Goal: Task Accomplishment & Management: Complete application form

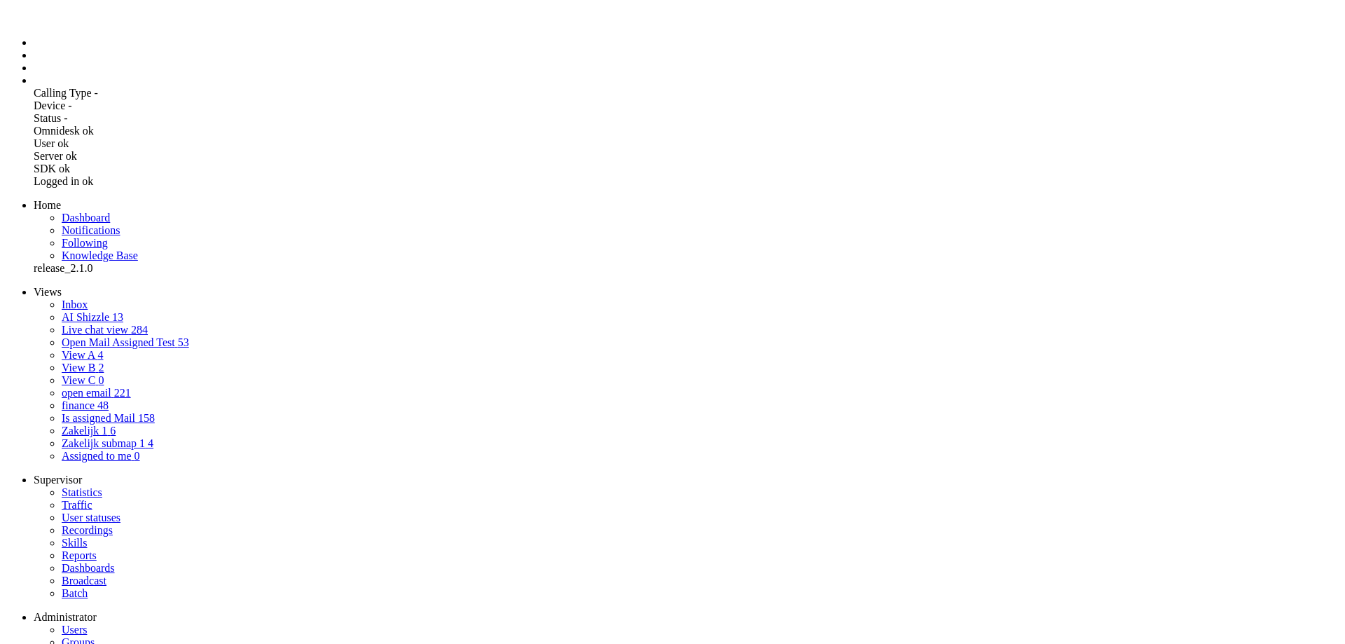
click at [34, 87] on li "Admin menu" at bounding box center [687, 80] width 1306 height 13
click at [82, 623] on span "Users" at bounding box center [74, 629] width 25 height 12
type input "wy"
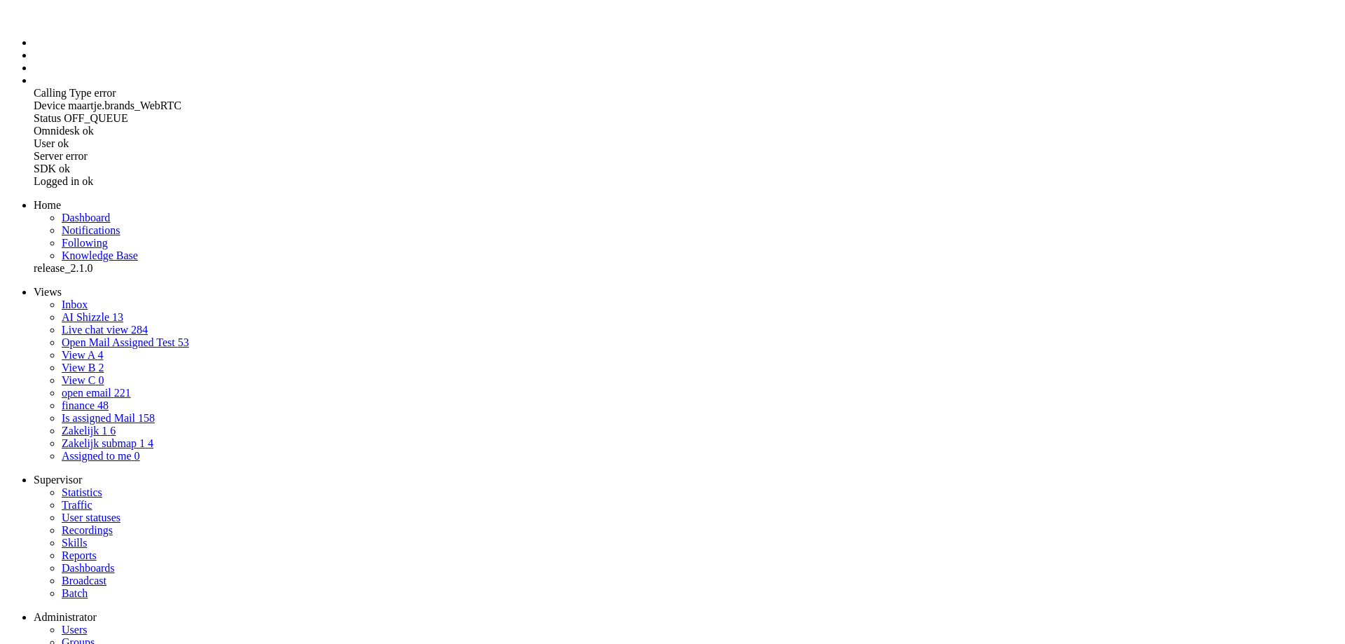
type input "W"
checkbox input "false"
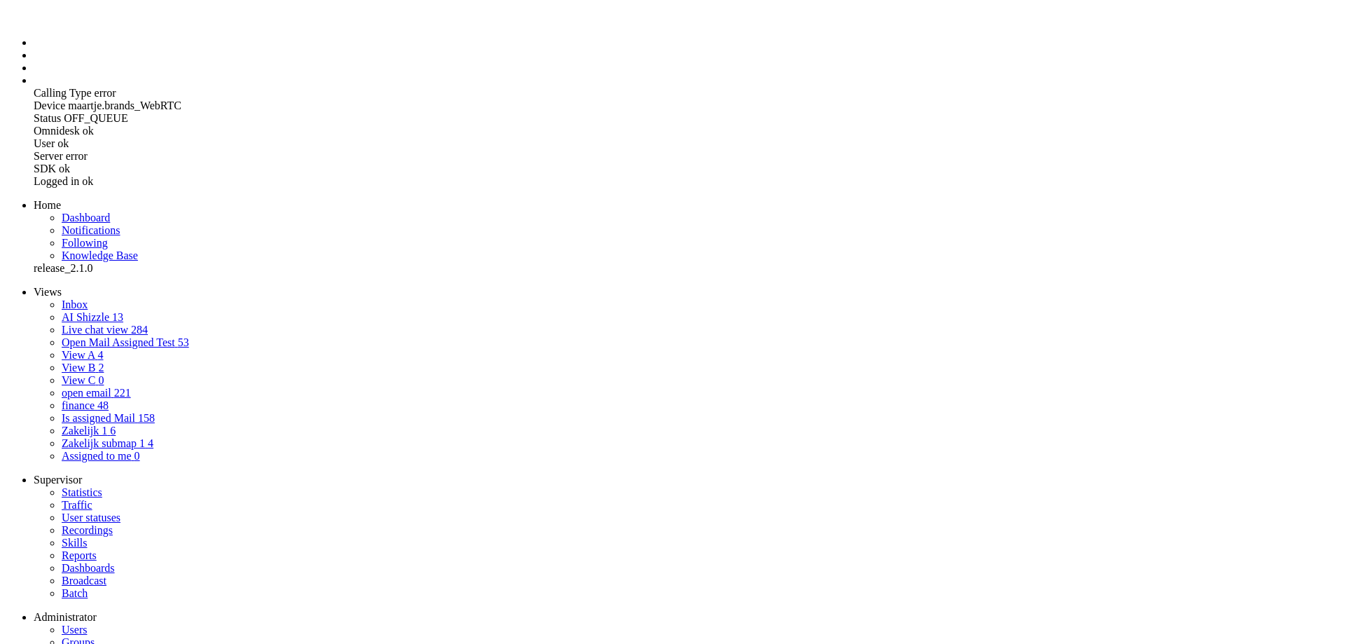
checkbox input "false"
type input "Wy"
checkbox input "false"
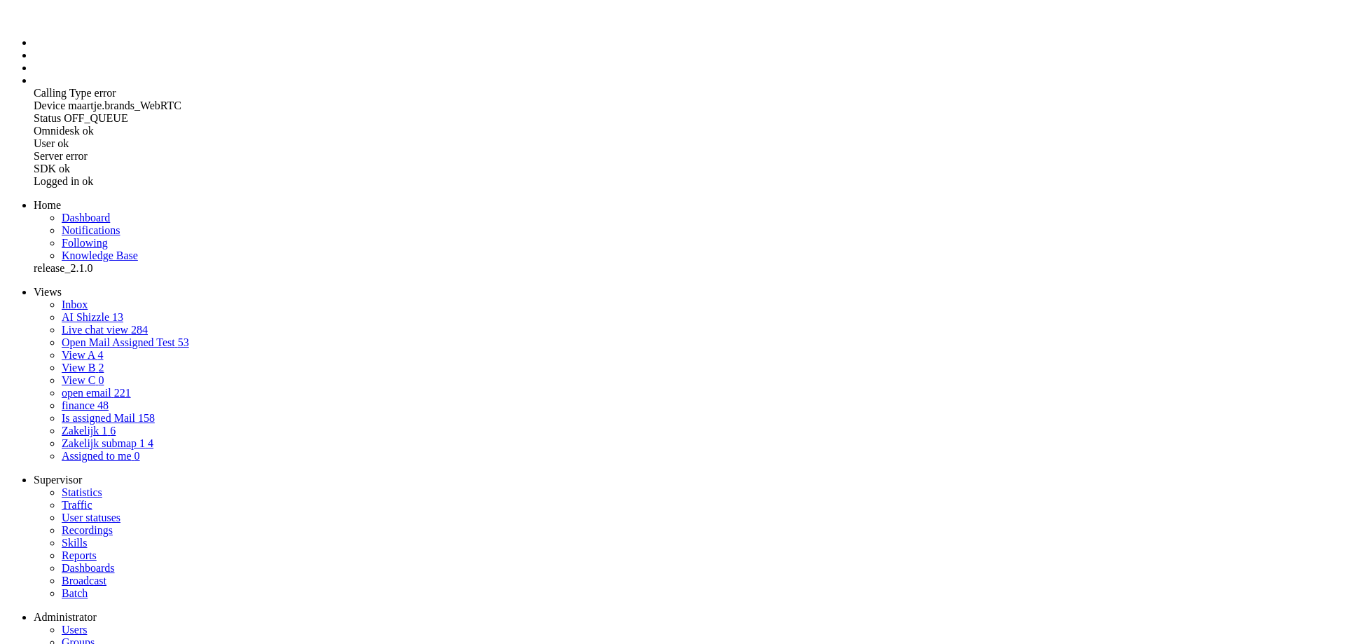
checkbox input "false"
type input "Wyt"
checkbox input "false"
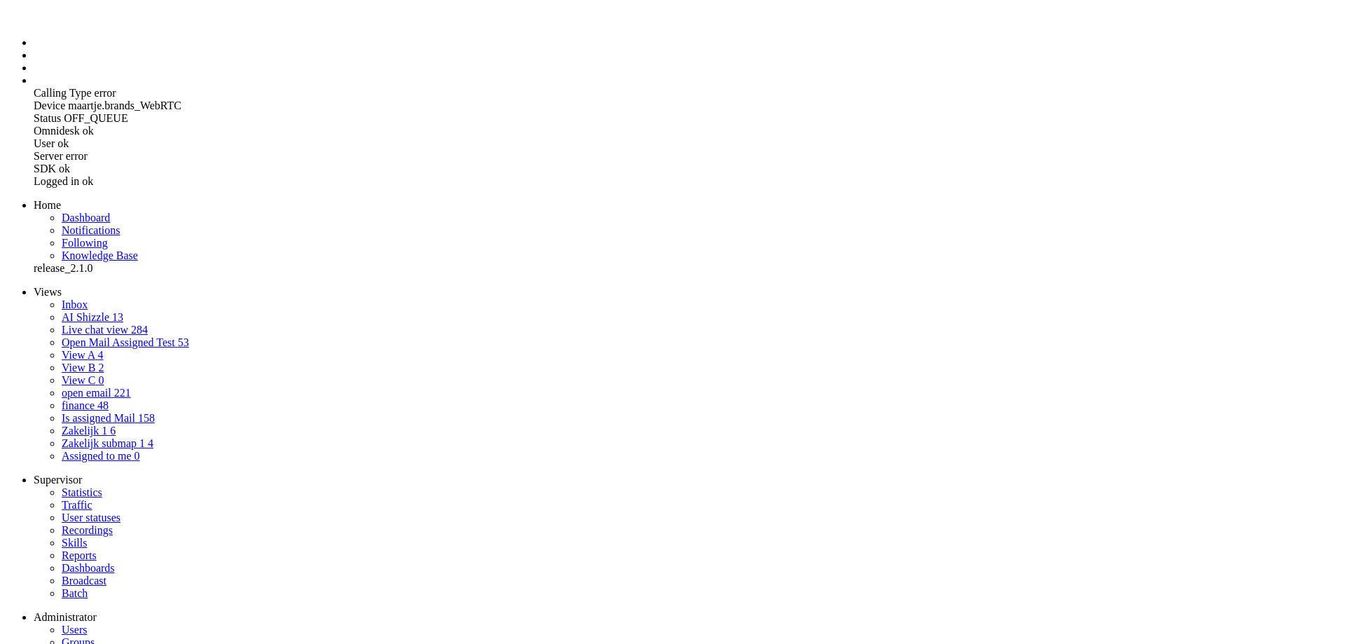
checkbox input "false"
type input "Wytz"
checkbox input "false"
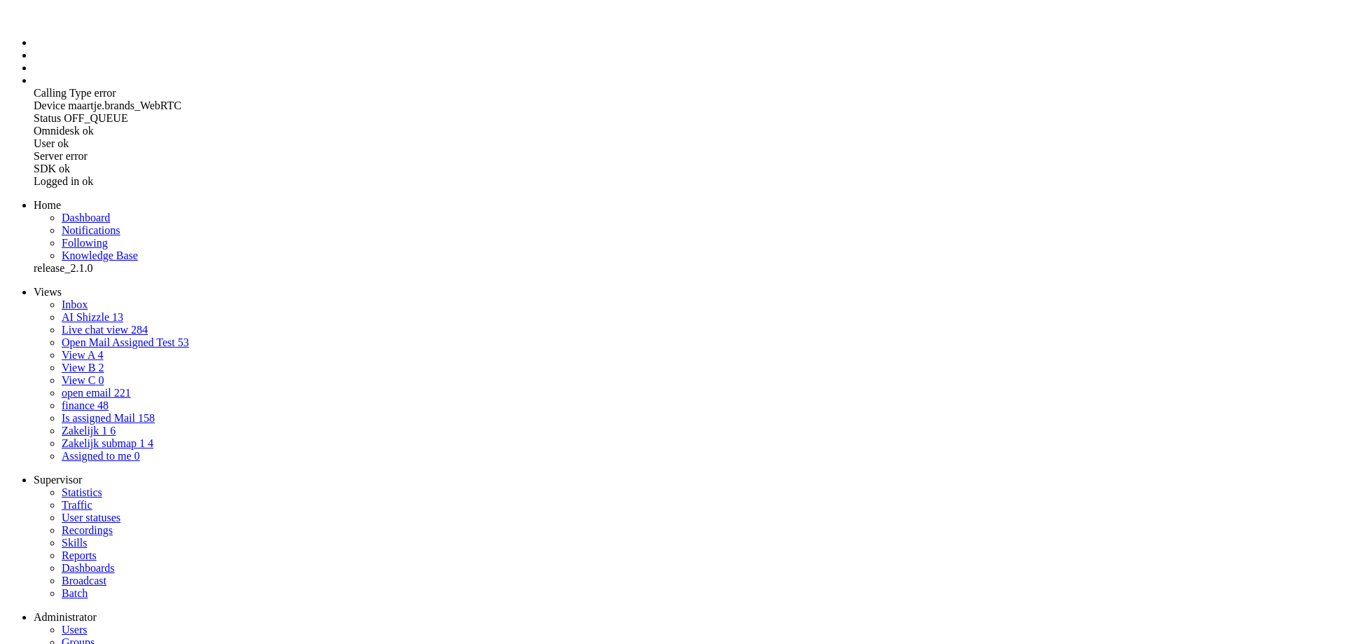
checkbox input "false"
type input "Wytze"
checkbox input "false"
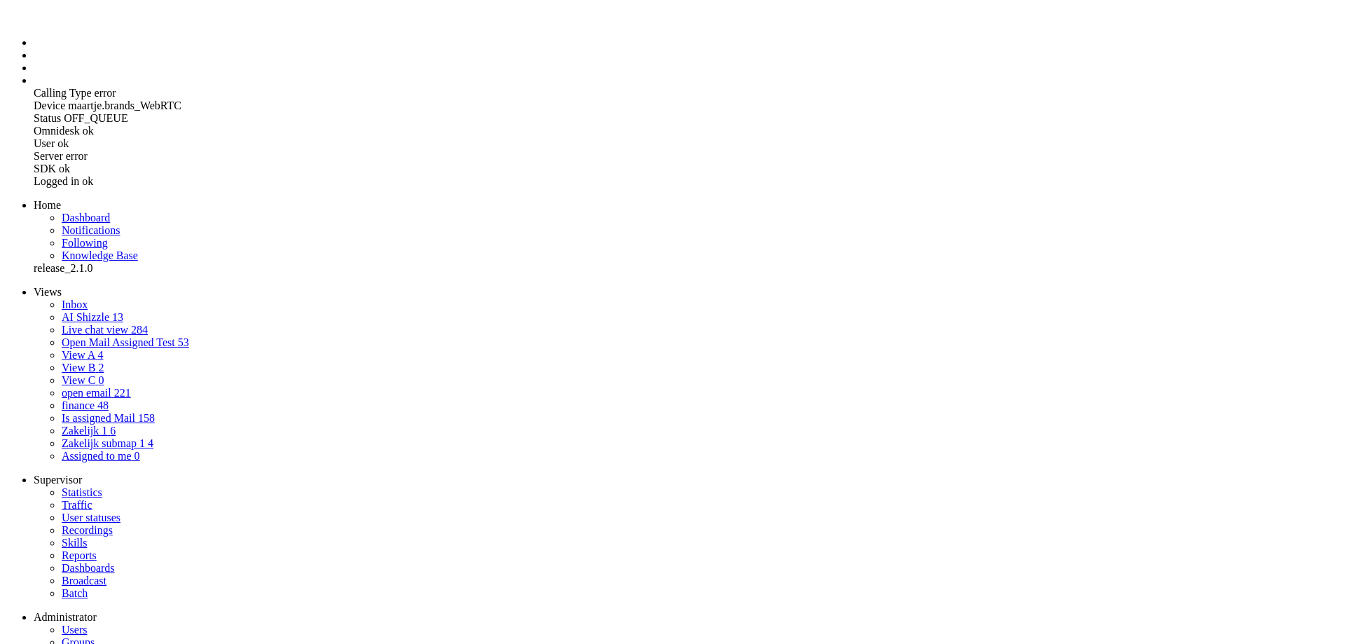
checkbox input "false"
type input "Wytze"
paste input "[EMAIL_ADDRESS][PERSON_NAME][DOMAIN_NAME]"
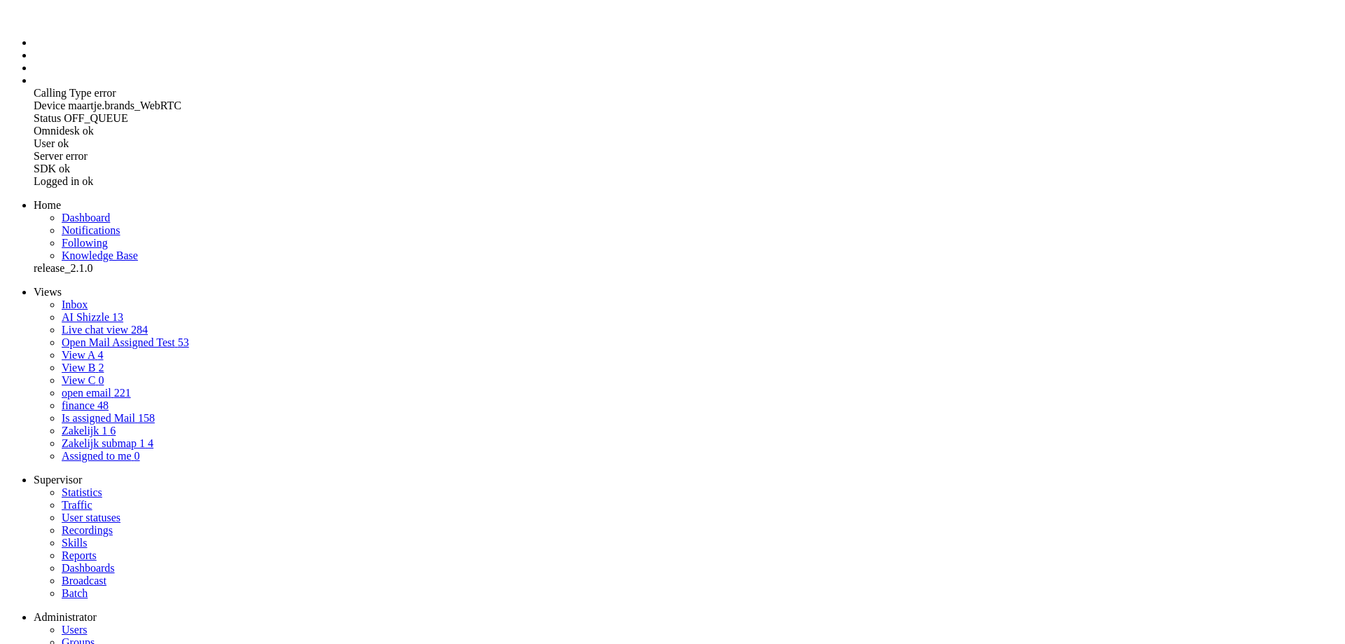
type input "[EMAIL_ADDRESS][PERSON_NAME][DOMAIN_NAME]"
checkbox input "false"
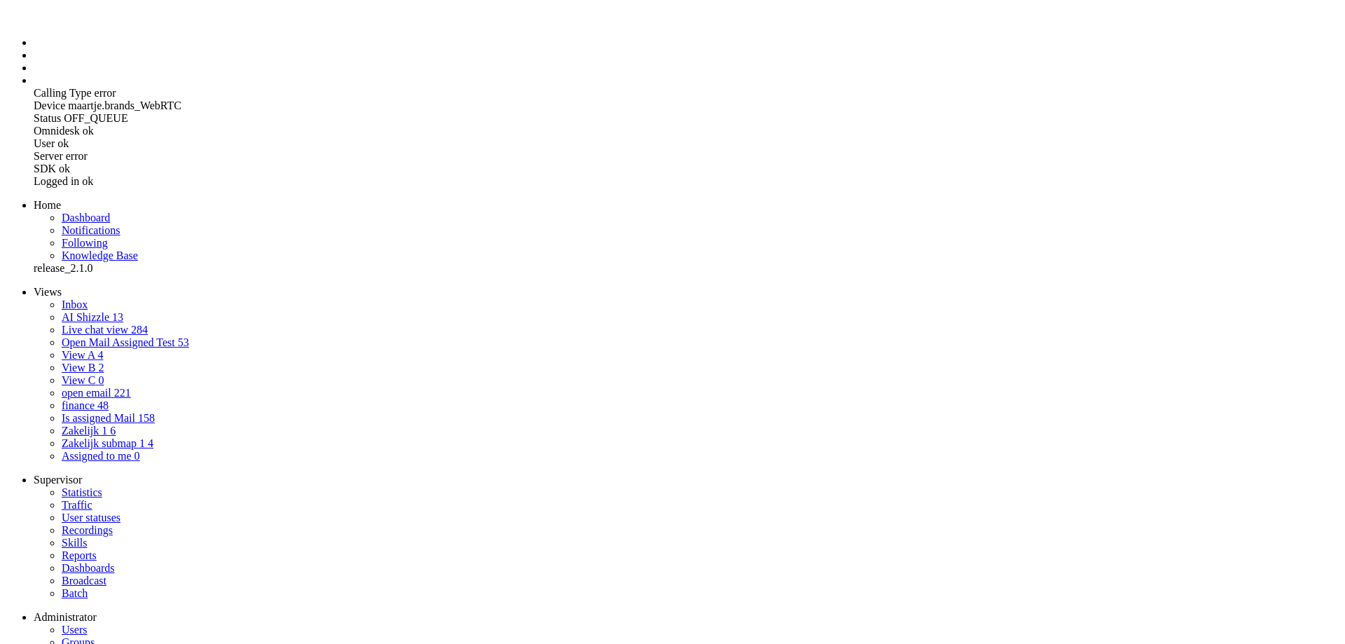
scroll to position [0, 21]
type input "[EMAIL_ADDRESS][PERSON_NAME][DOMAIN_NAME]"
type input "w"
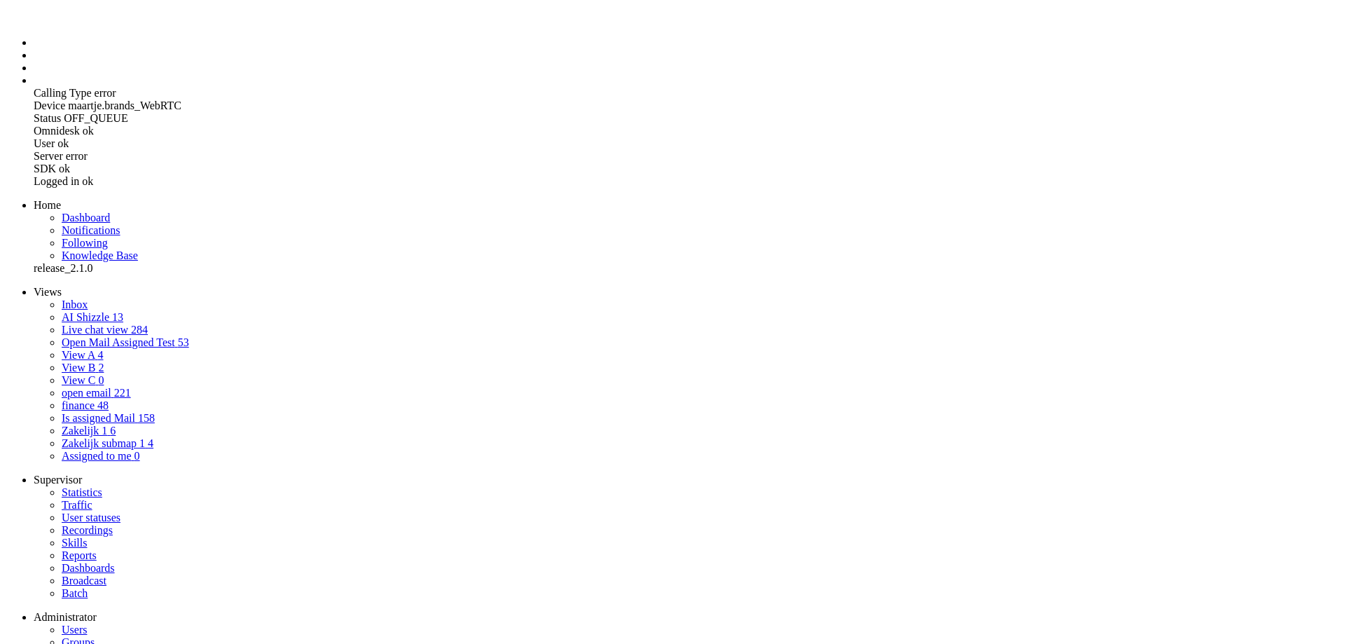
checkbox input "false"
type input "wy"
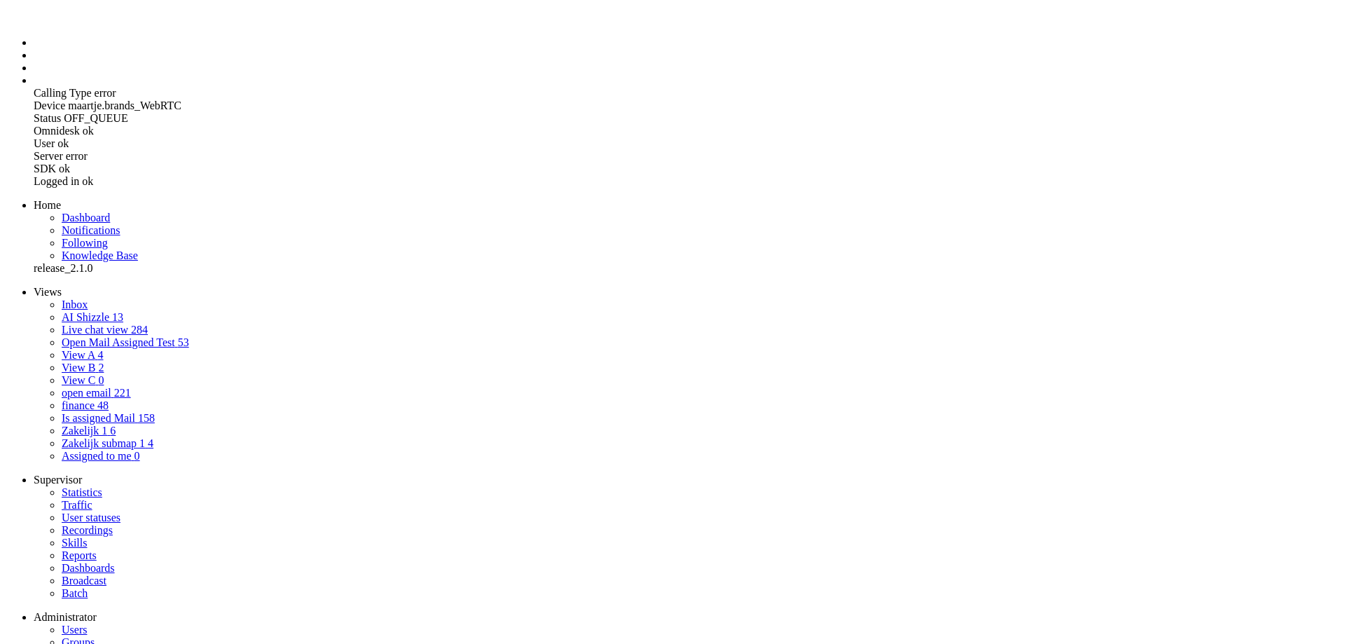
checkbox input "false"
type input "wyt"
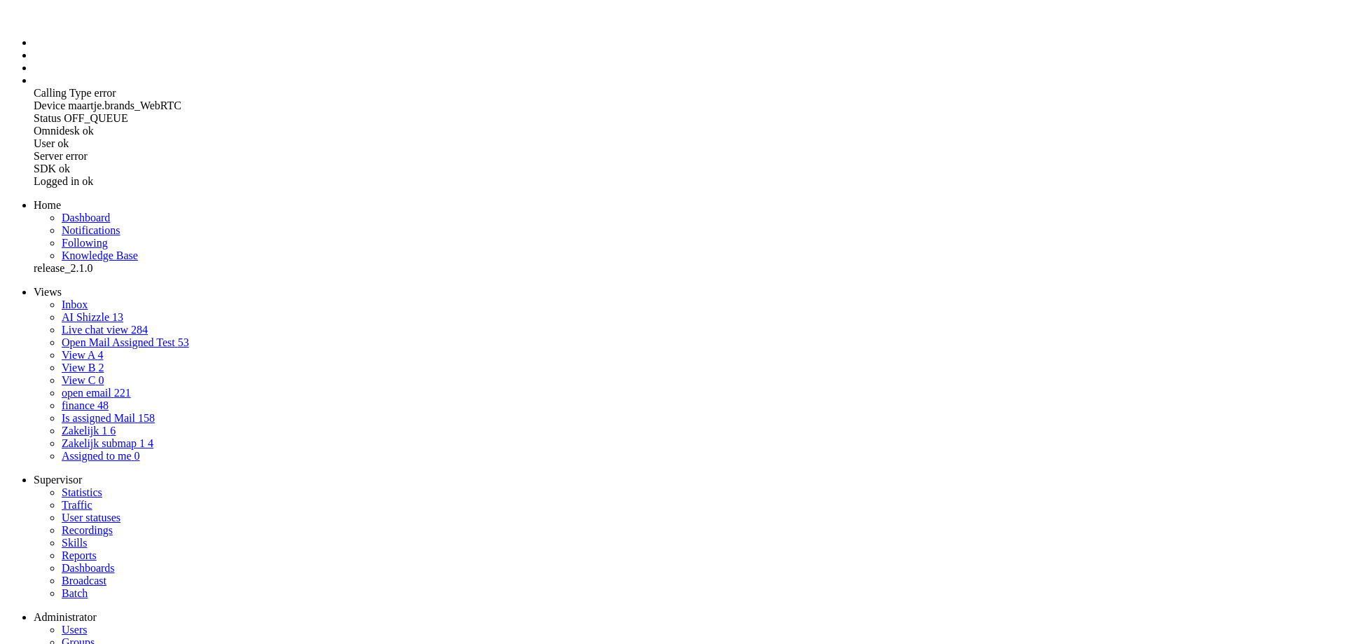
checkbox input "false"
type input "wytz"
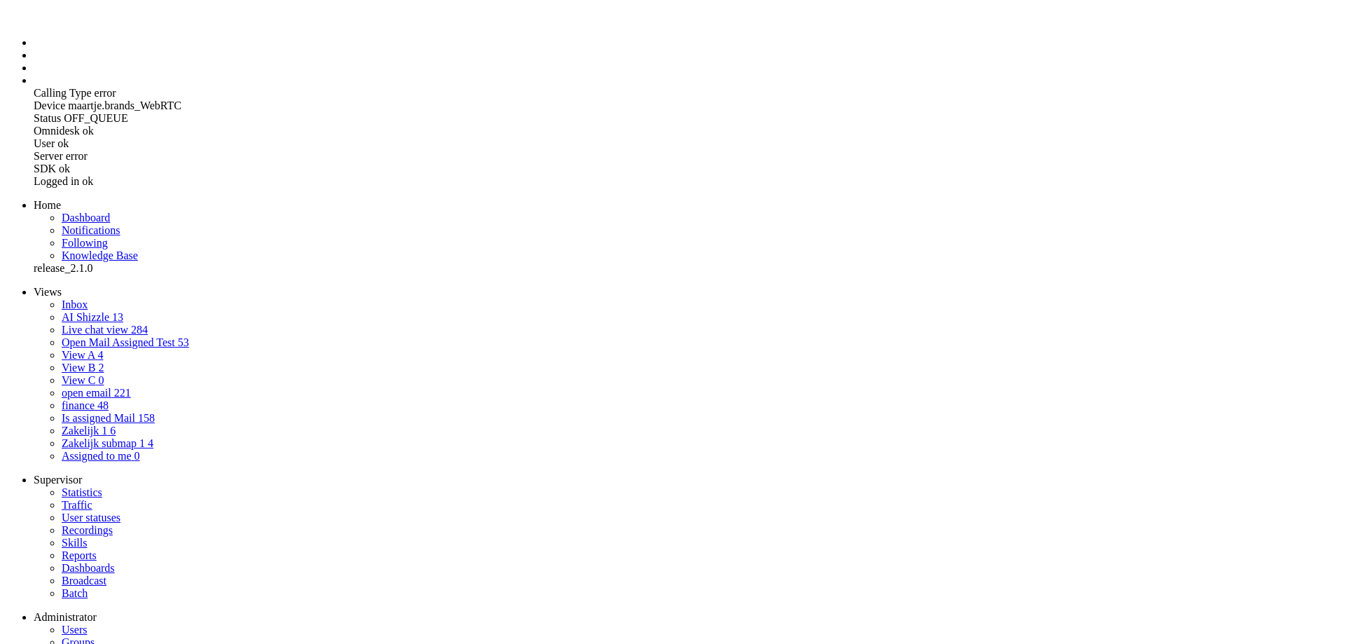
checkbox input "false"
type input "wytze"
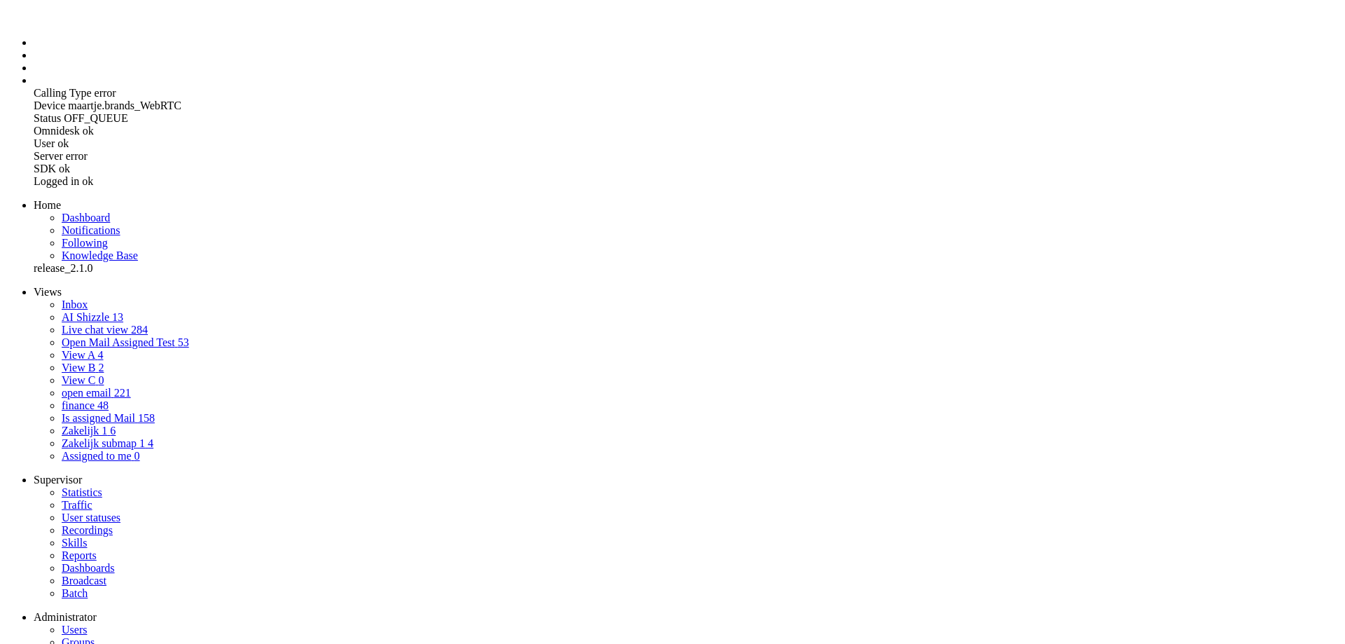
checkbox input "false"
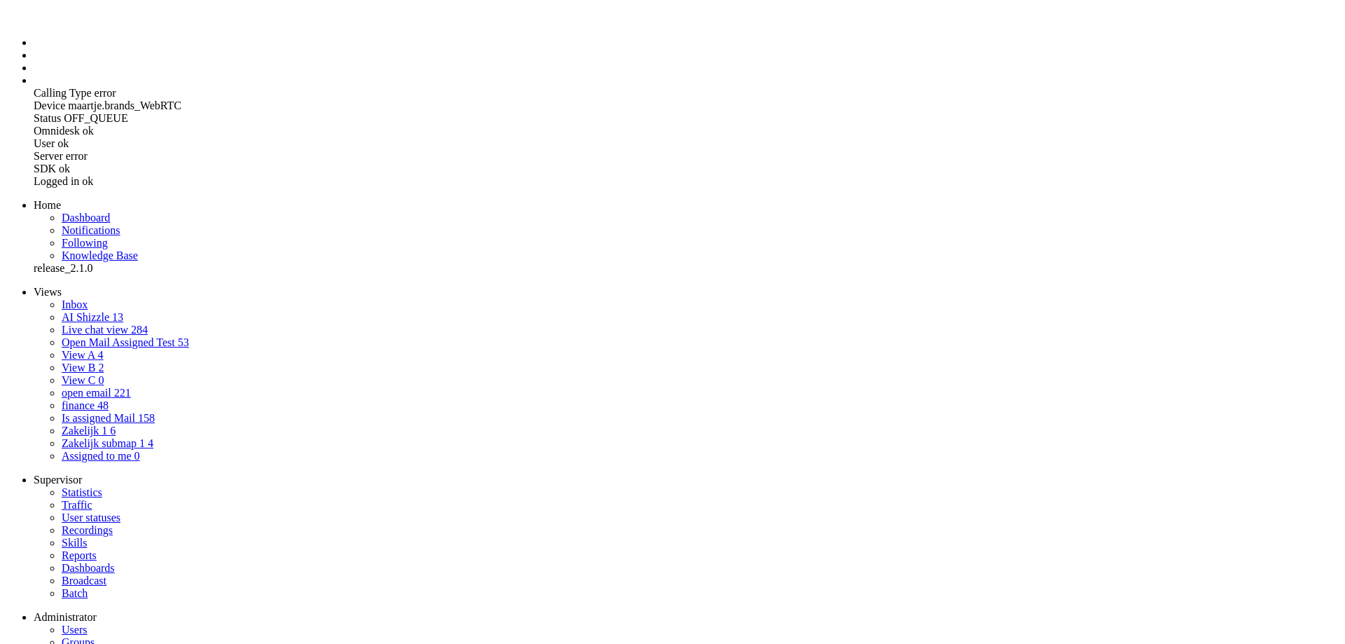
type input "Wytze"
checkbox input "false"
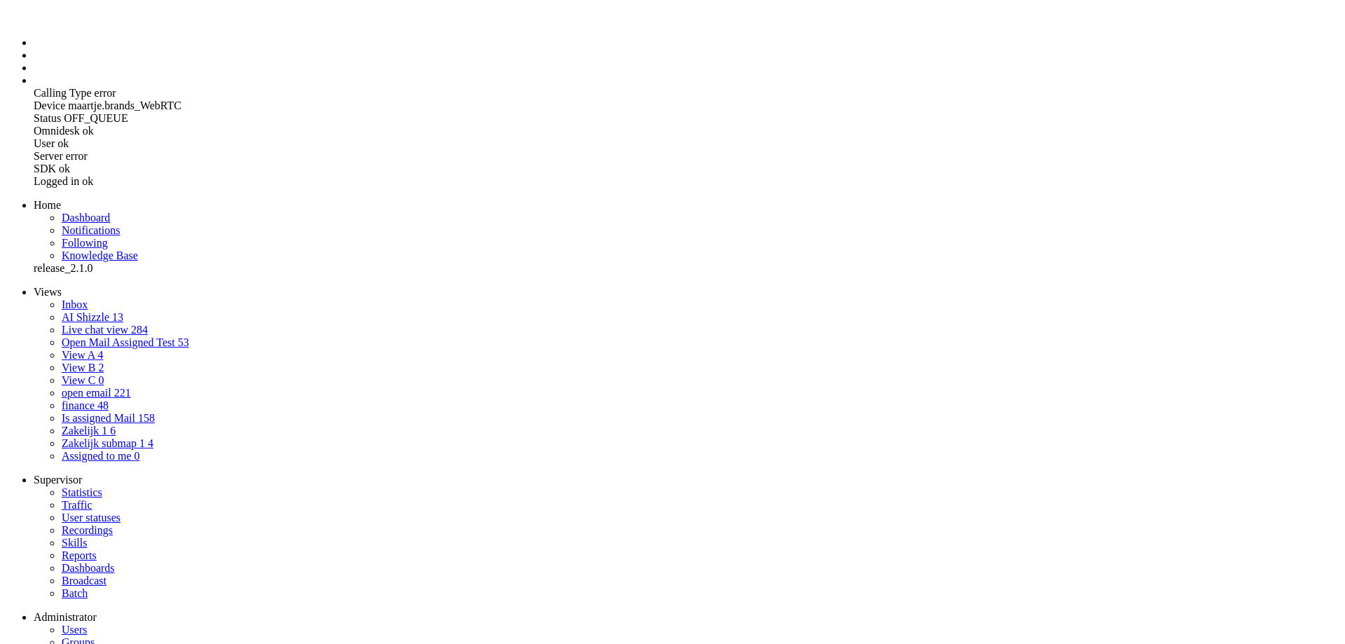
checkbox input "false"
type input "Wytze"
type input "T"
checkbox input "false"
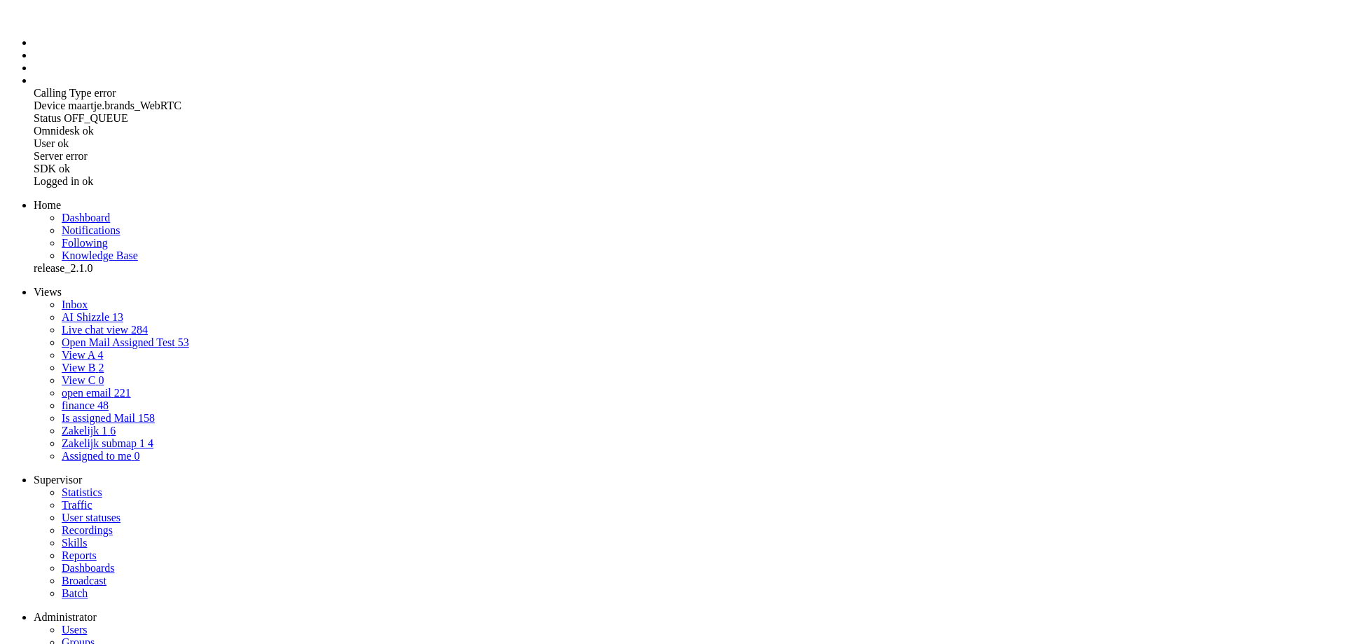
checkbox input "false"
type input "Te"
checkbox input "false"
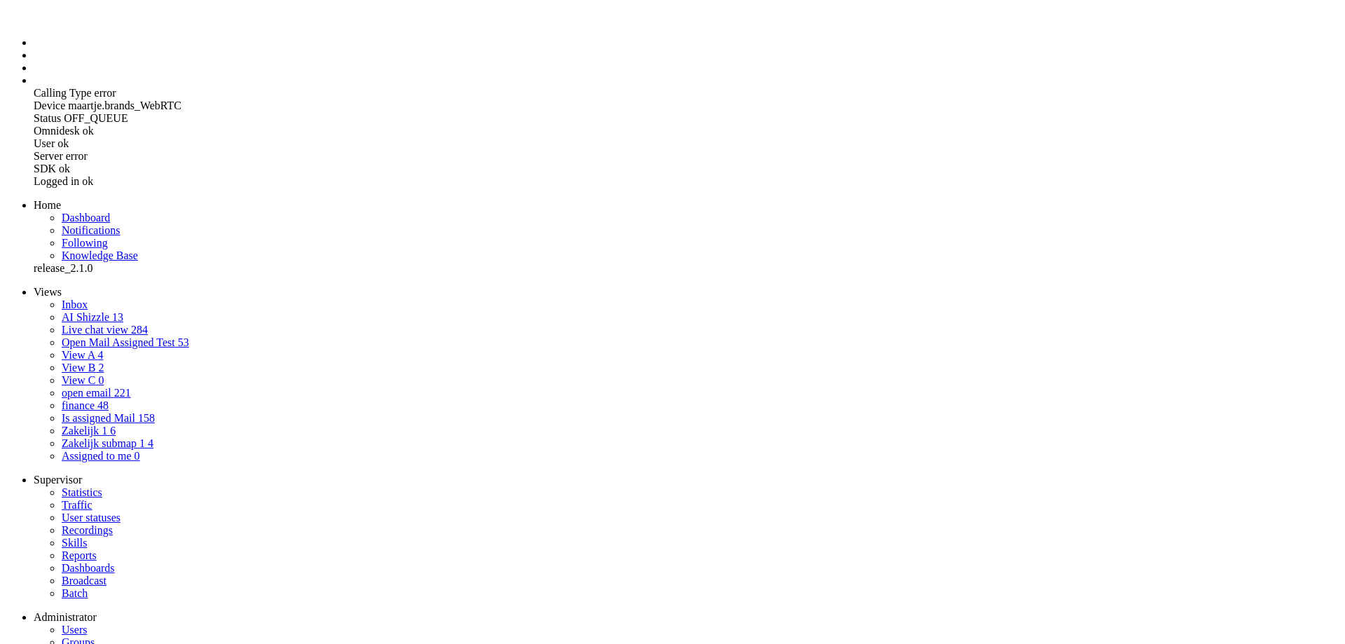
checkbox input "false"
type input "Ter"
checkbox input "false"
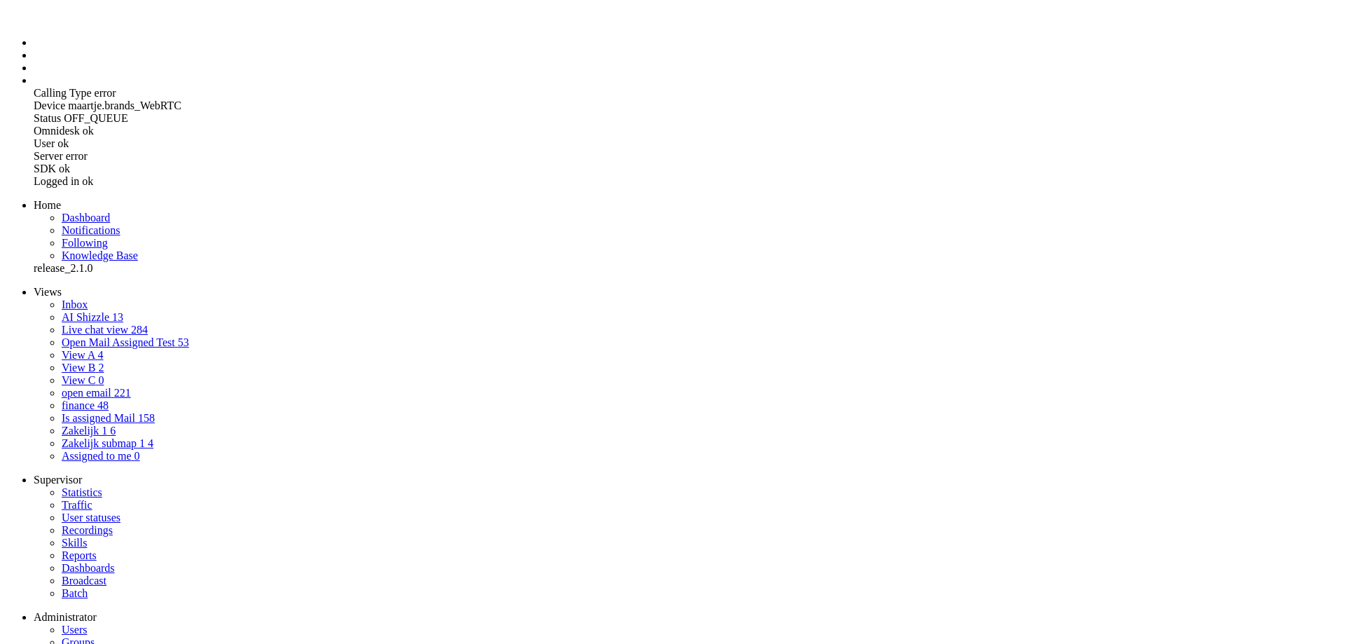
checkbox input "false"
type input "Terp"
checkbox input "false"
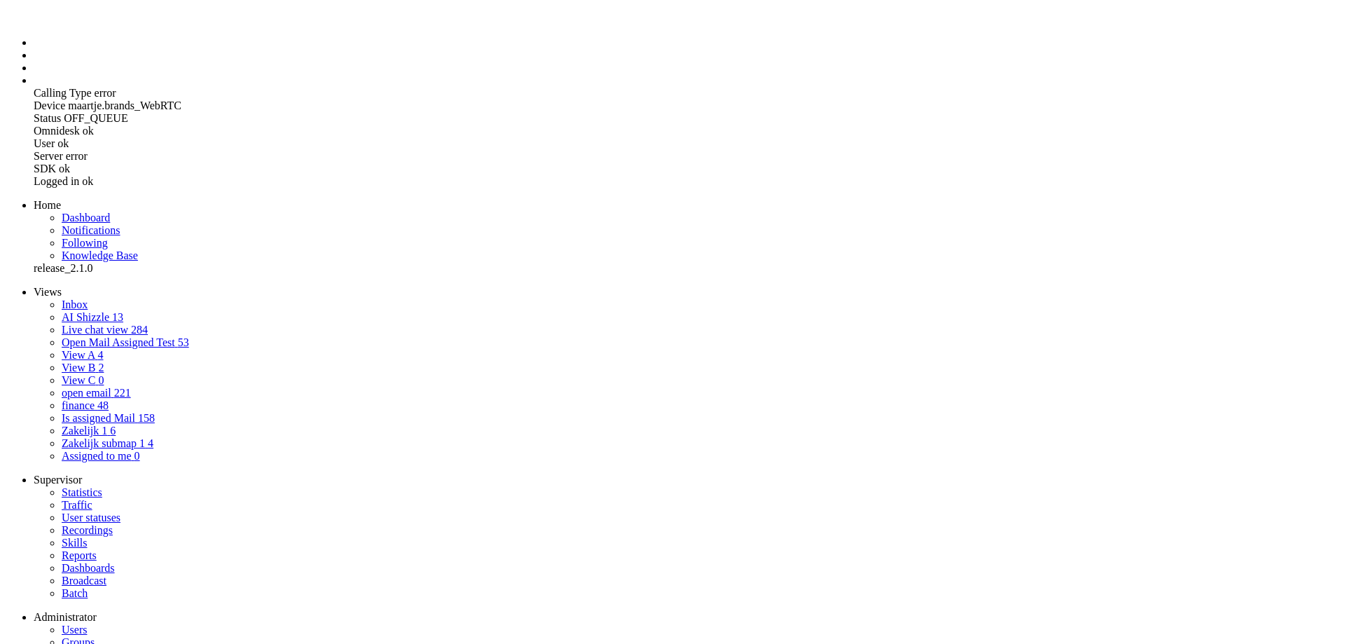
checkbox input "false"
type input "Terps"
checkbox input "false"
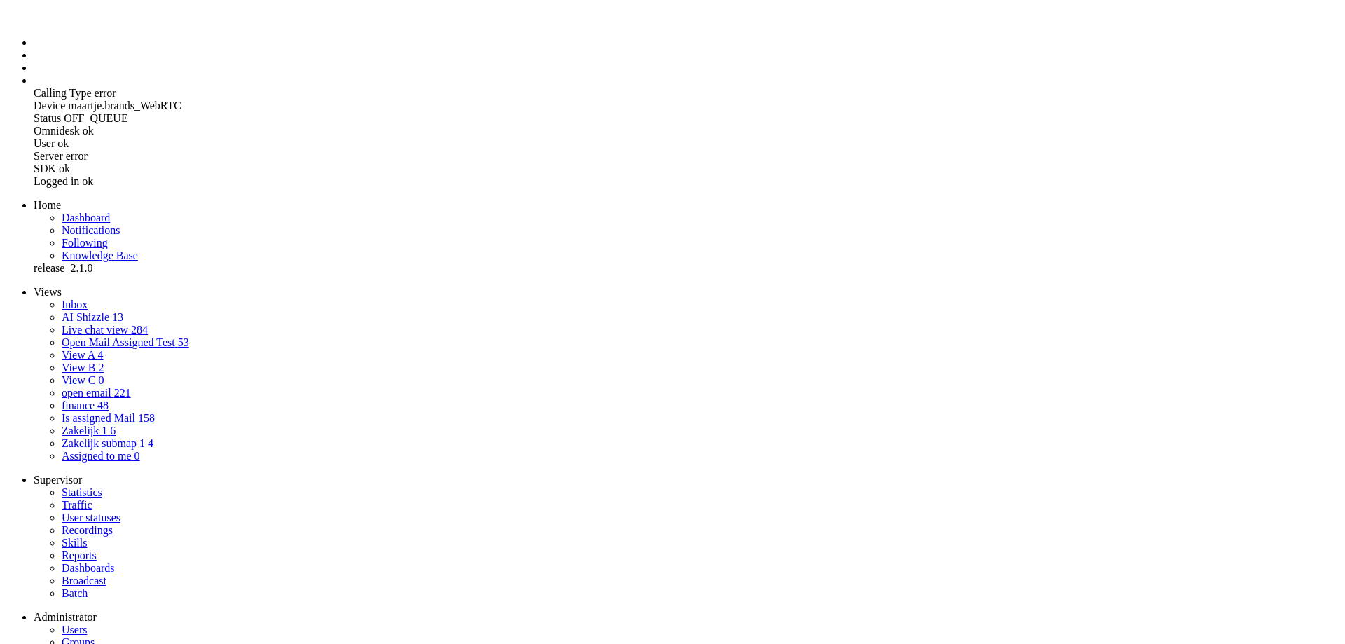
checkbox input "false"
type input "Terpst"
checkbox input "false"
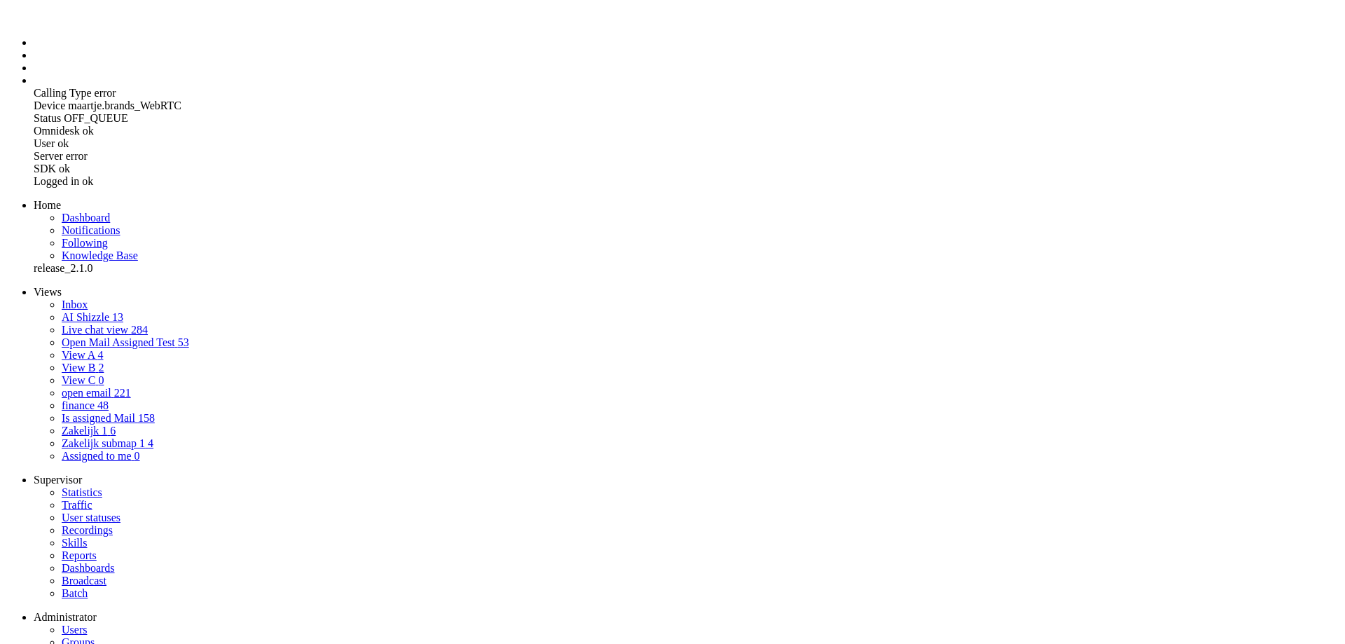
checkbox input "false"
type input "Terpstr"
checkbox input "false"
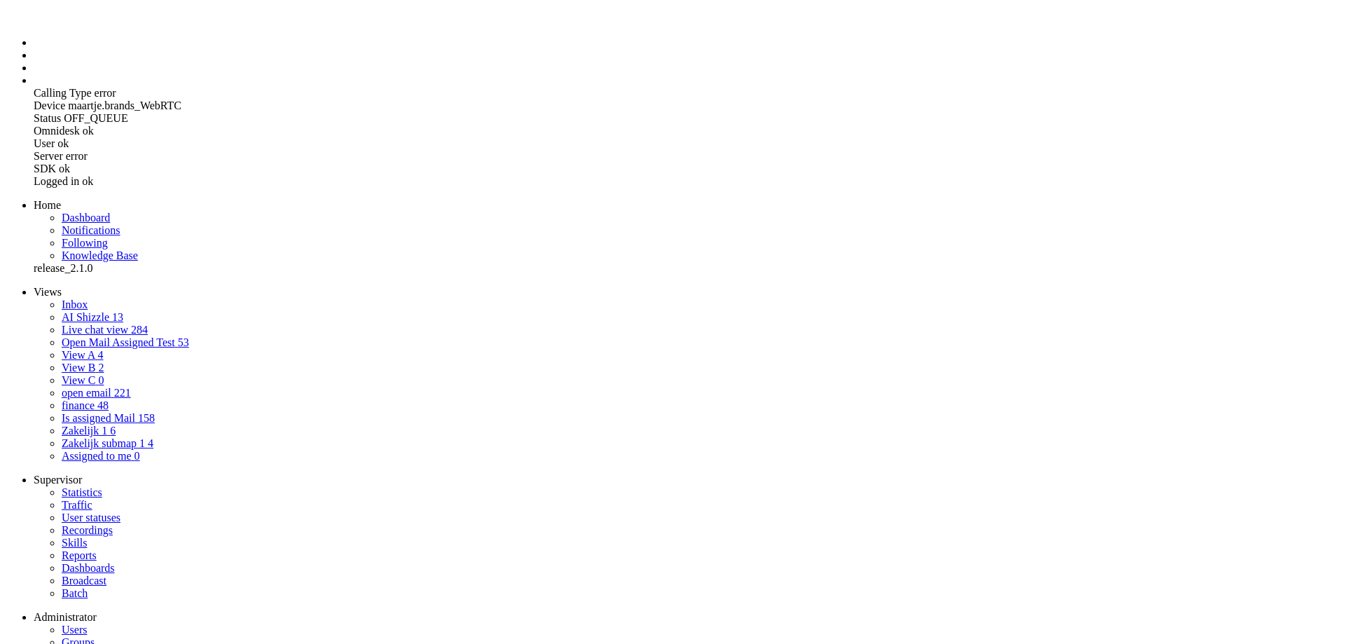
checkbox input "false"
type input "[PERSON_NAME]"
checkbox input "false"
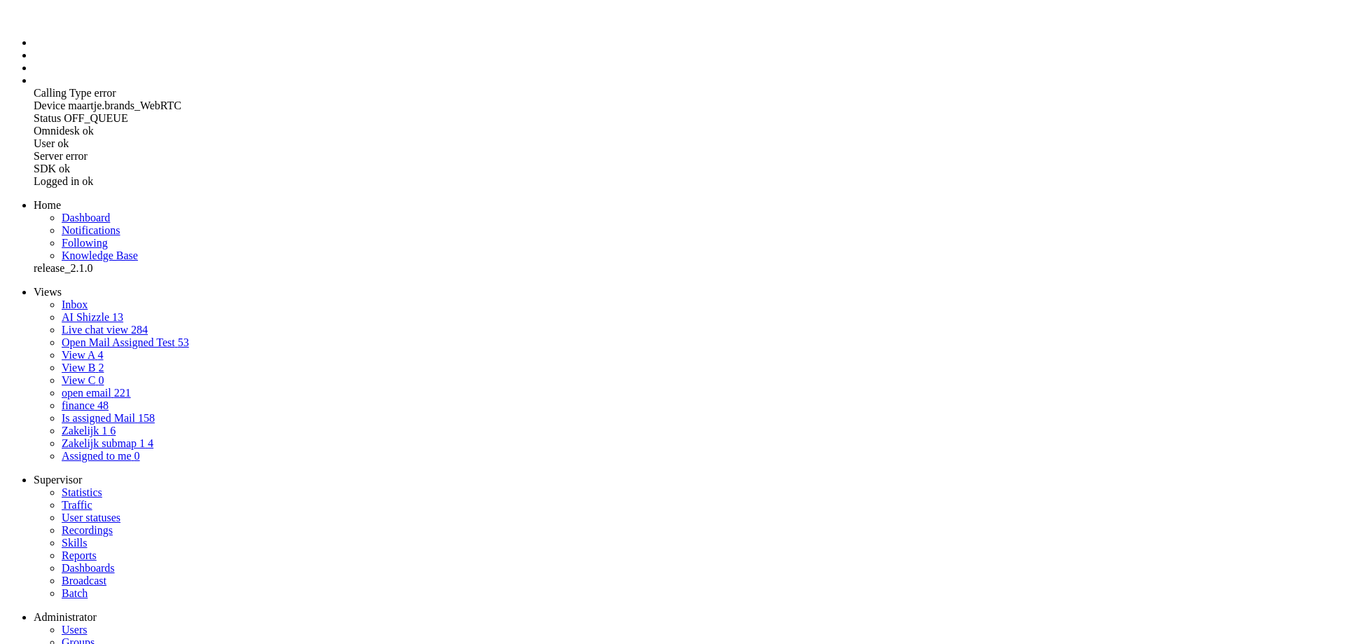
checkbox input "false"
type input "Terpstraa"
checkbox input "false"
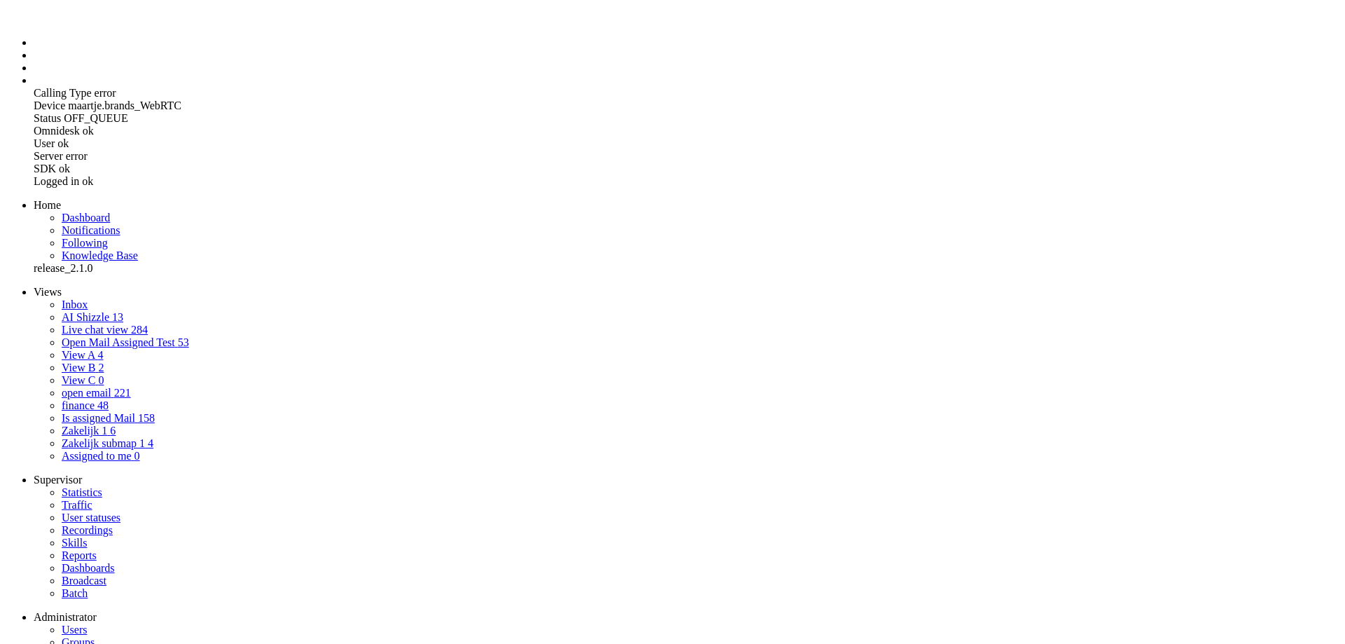
checkbox input "false"
type input "[PERSON_NAME]"
checkbox input "false"
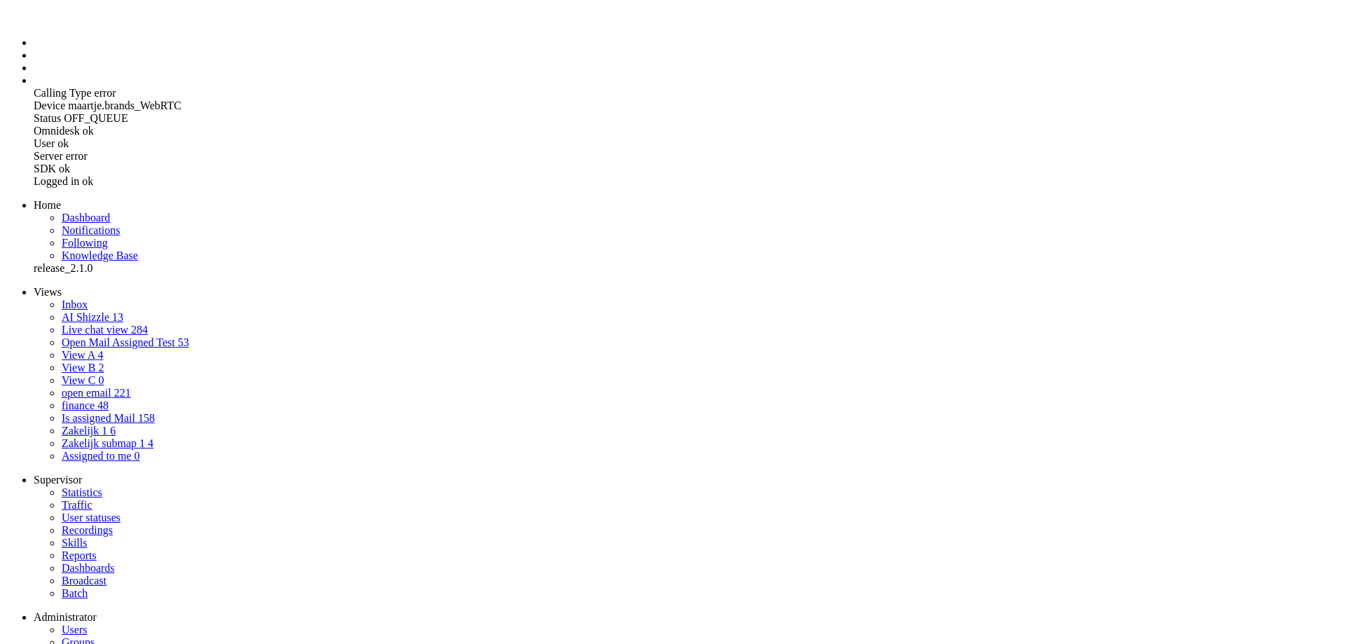
checkbox input "false"
type input "[PERSON_NAME]"
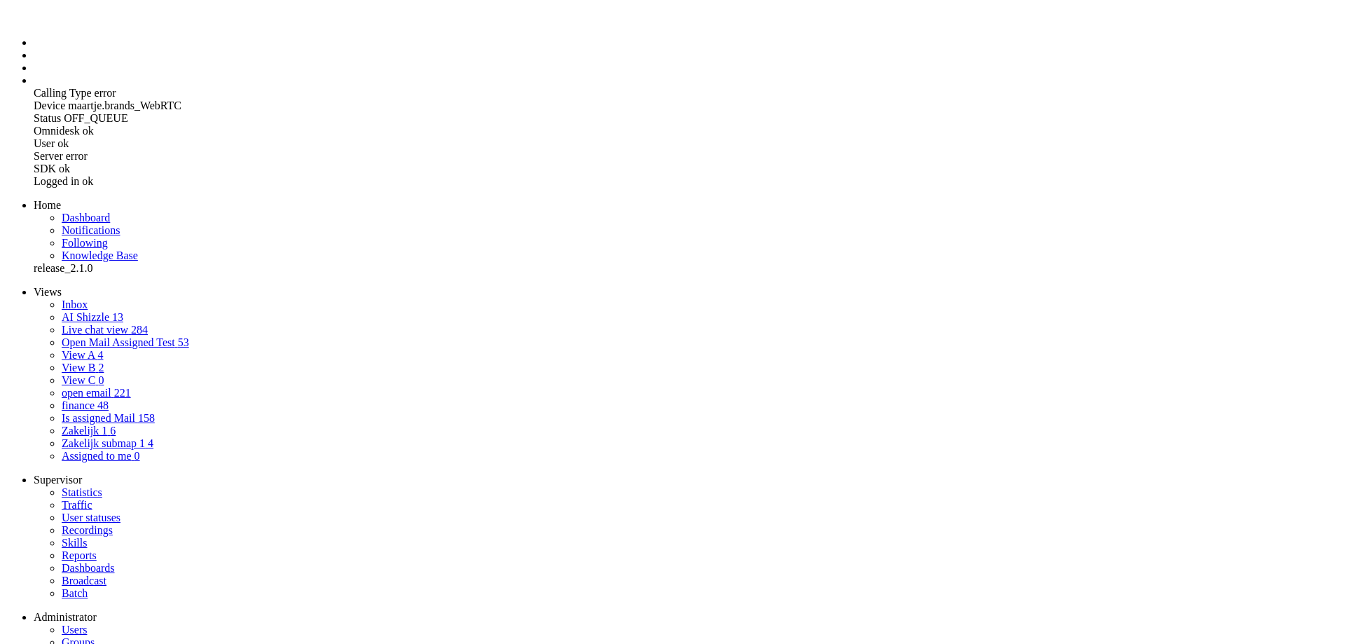
checkbox input "false"
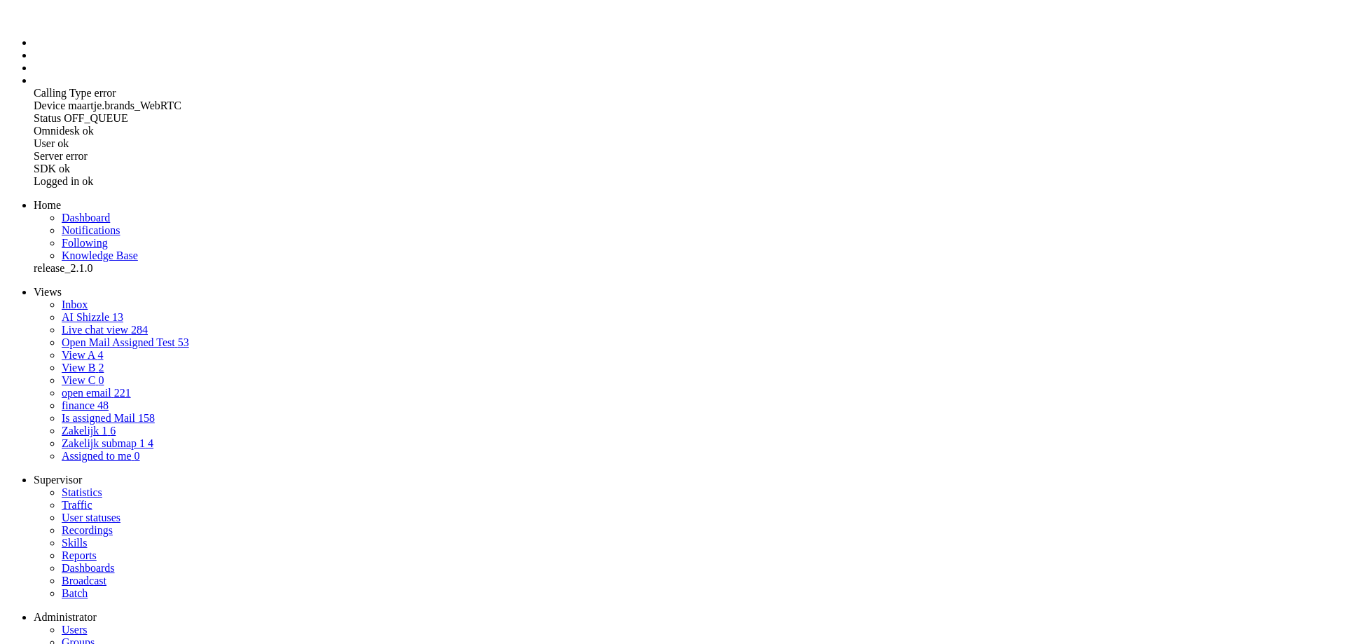
checkbox input "false"
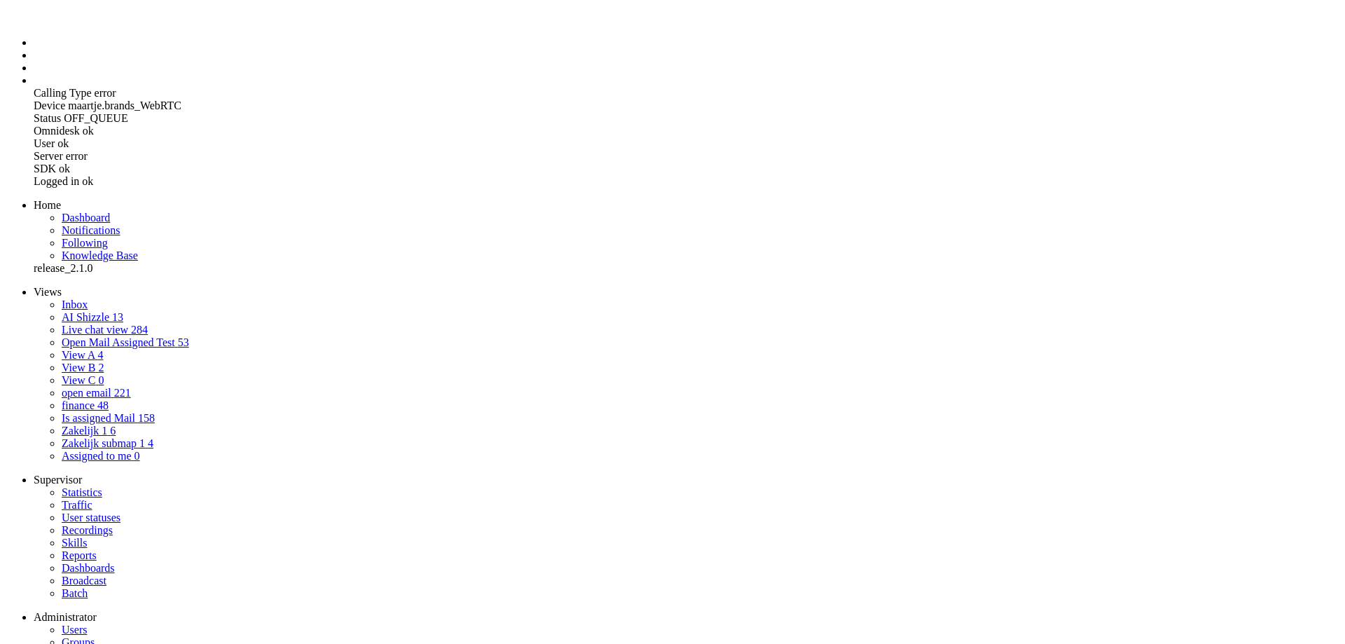
checkbox input "true"
checkbox input "false"
checkbox input "true"
checkbox input "false"
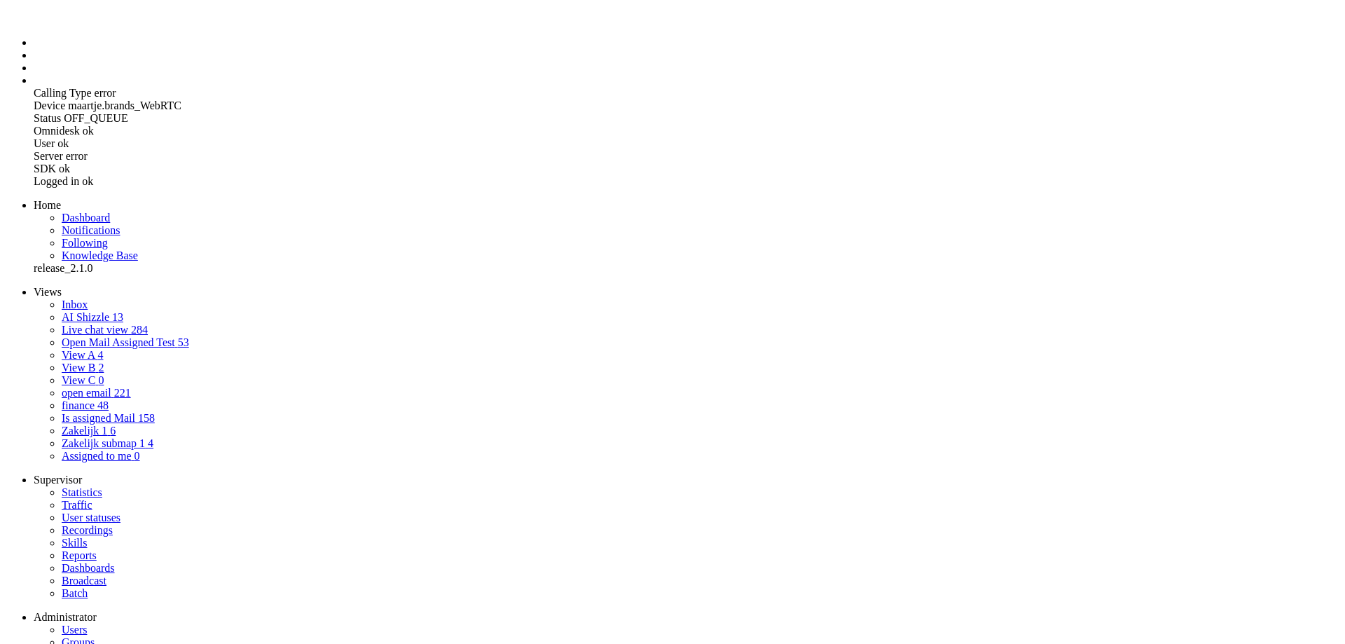
checkbox input "false"
type input "0612477912"
checkbox input "false"
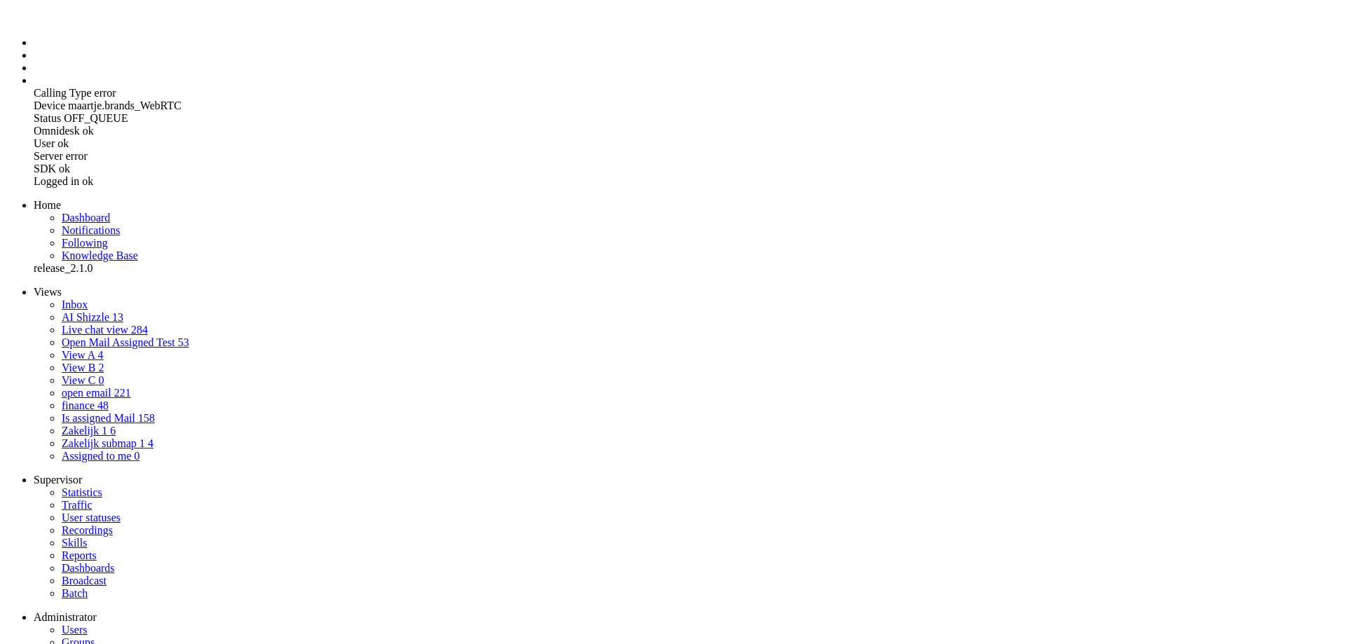
checkbox input "true"
checkbox input "false"
drag, startPoint x: 283, startPoint y: 284, endPoint x: 408, endPoint y: 276, distance: 124.9
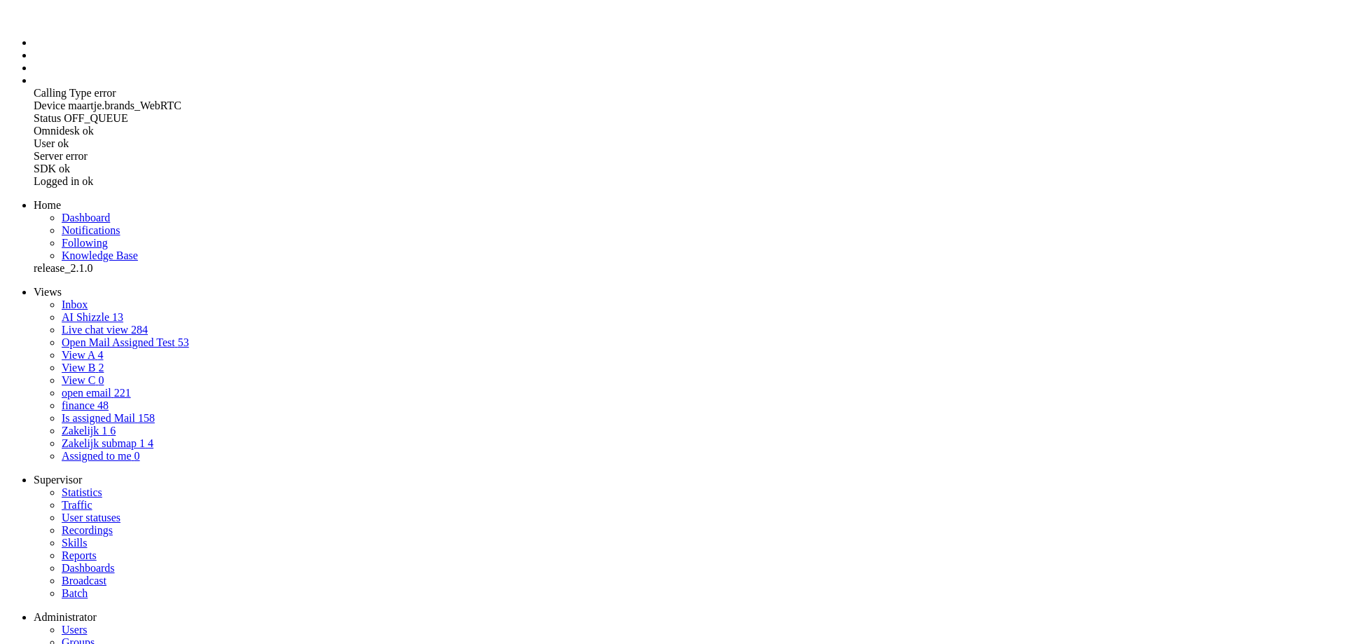
type input "0"
checkbox input "false"
checkbox input "true"
checkbox input "false"
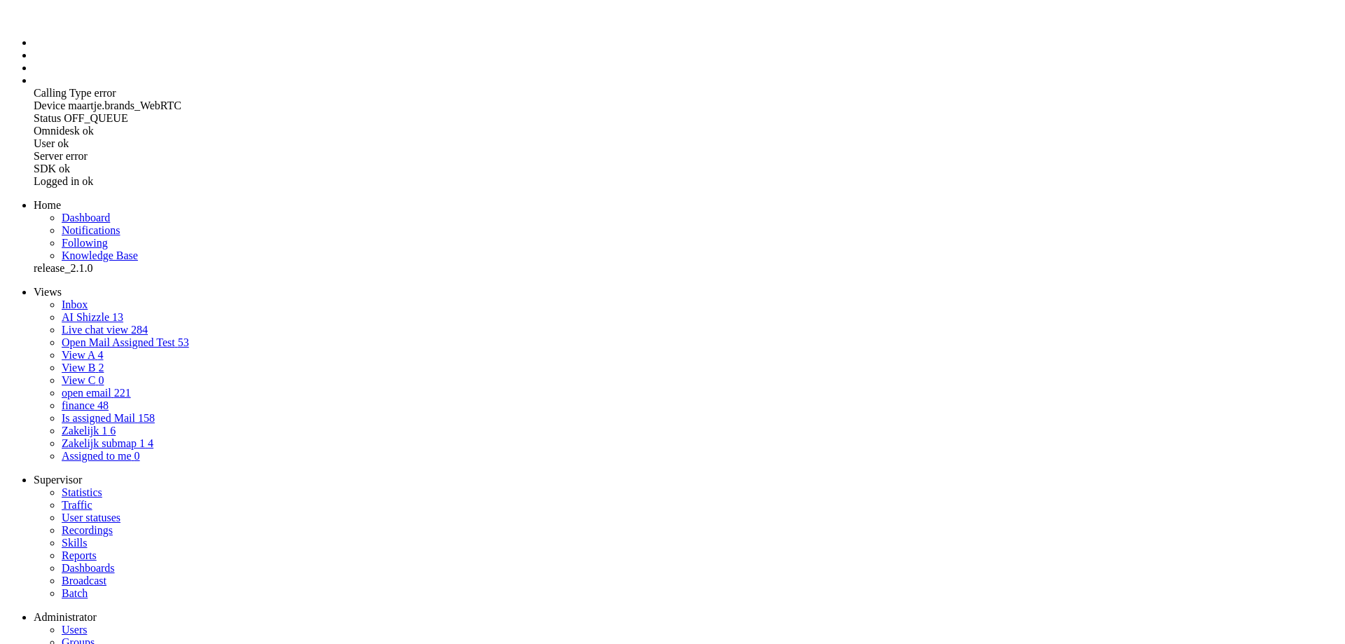
checkbox input "false"
type input "06"
checkbox input "false"
checkbox input "true"
checkbox input "false"
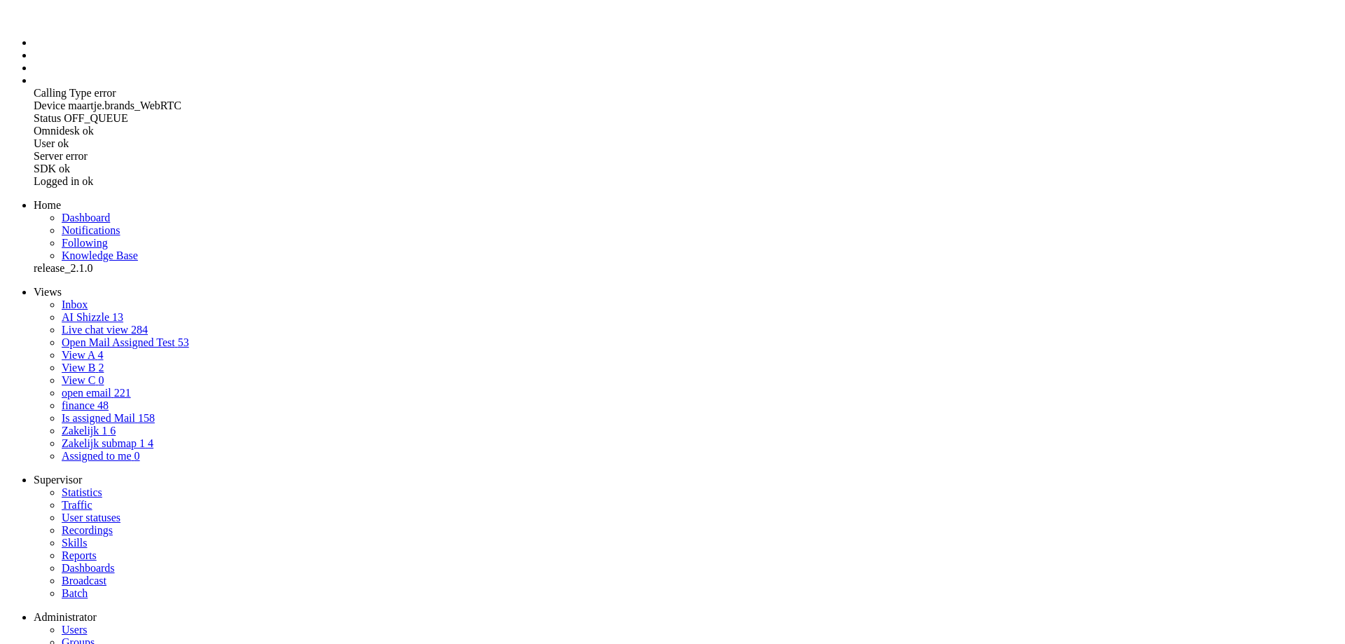
checkbox input "false"
type input "060"
checkbox input "false"
checkbox input "true"
checkbox input "false"
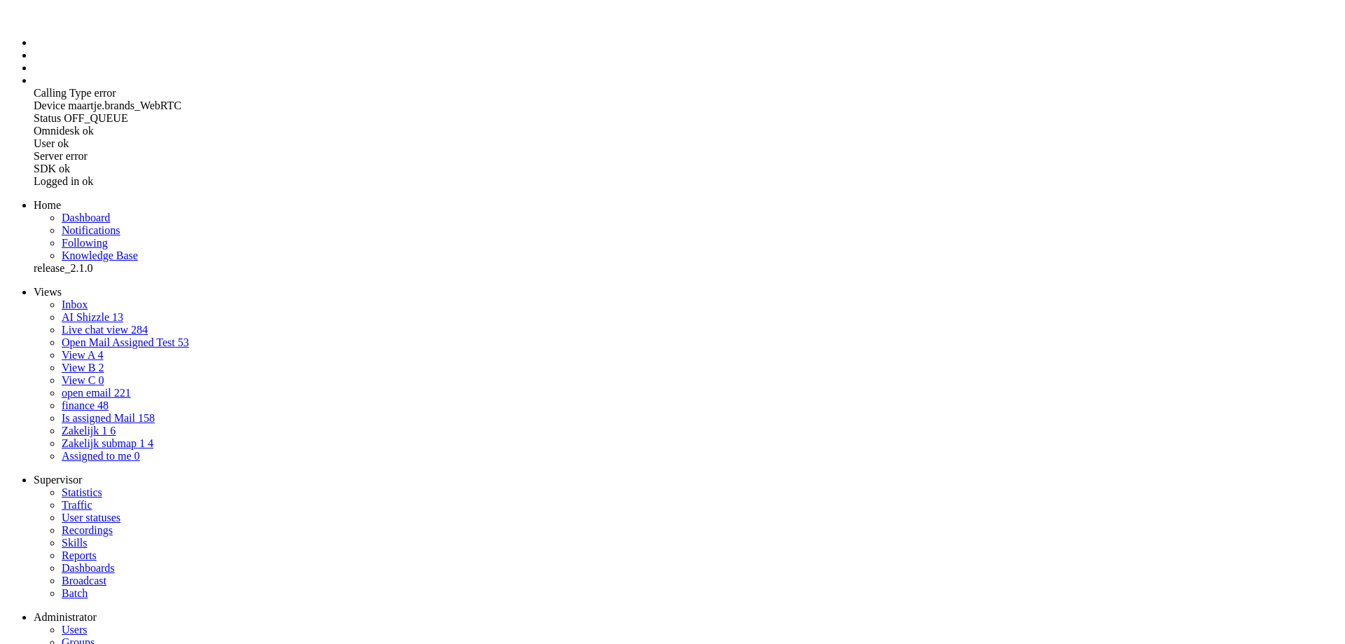
checkbox input "false"
type input "0600"
checkbox input "false"
checkbox input "true"
checkbox input "false"
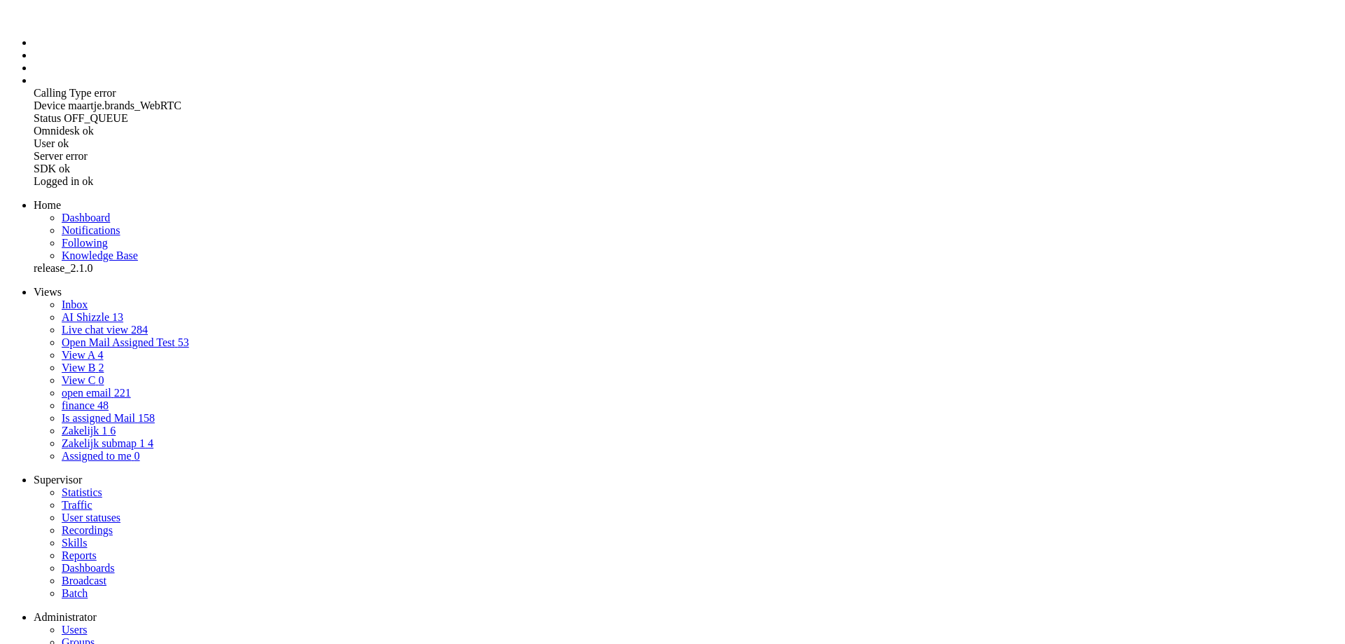
checkbox input "false"
type input "06000"
checkbox input "false"
checkbox input "true"
checkbox input "false"
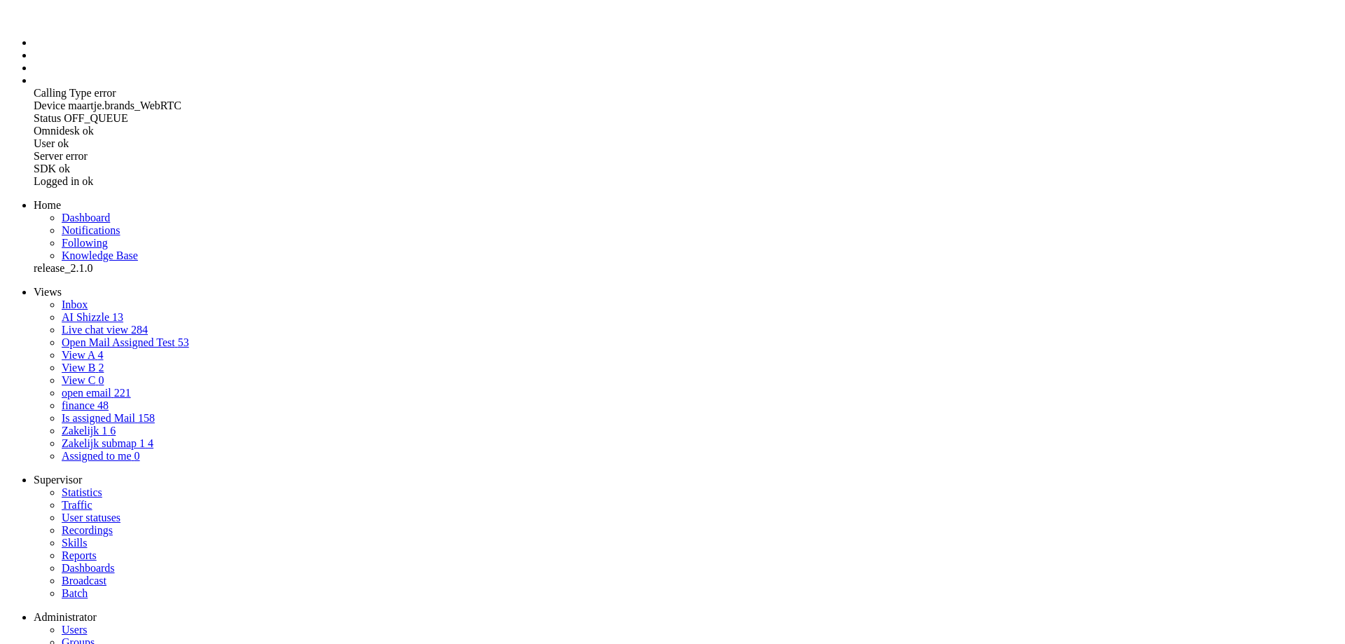
checkbox input "false"
type input "060000"
checkbox input "false"
checkbox input "true"
checkbox input "false"
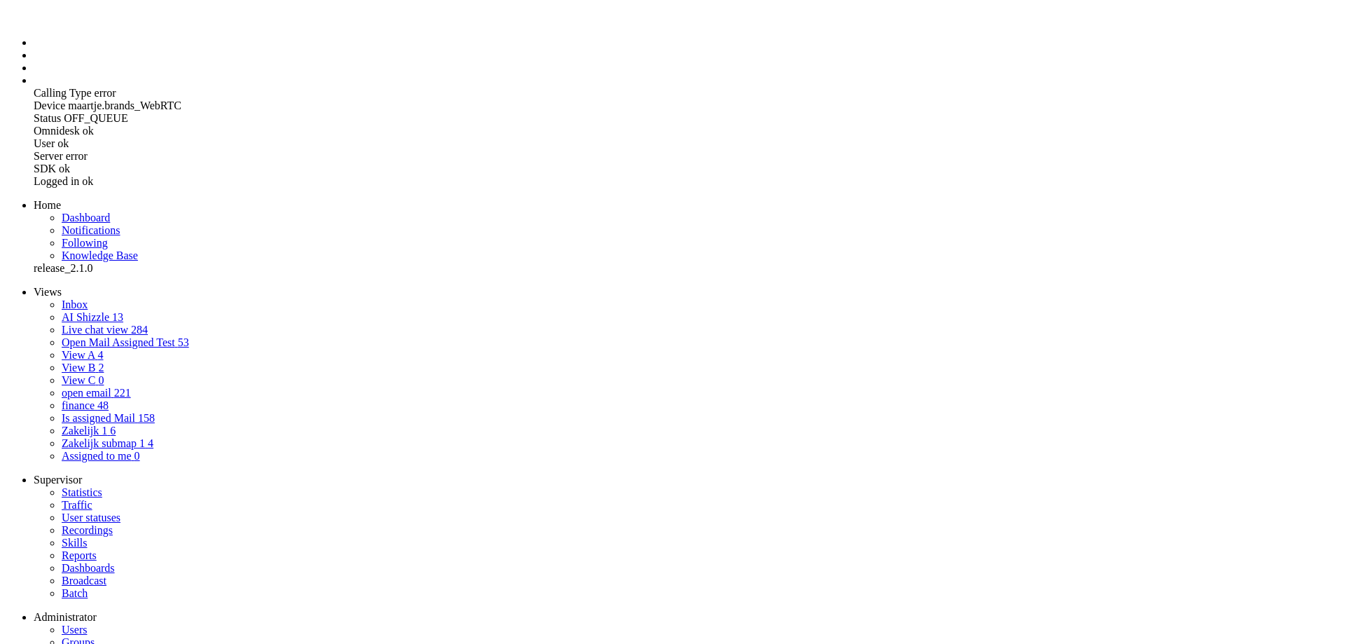
checkbox input "false"
type input "0600000"
checkbox input "false"
checkbox input "true"
checkbox input "false"
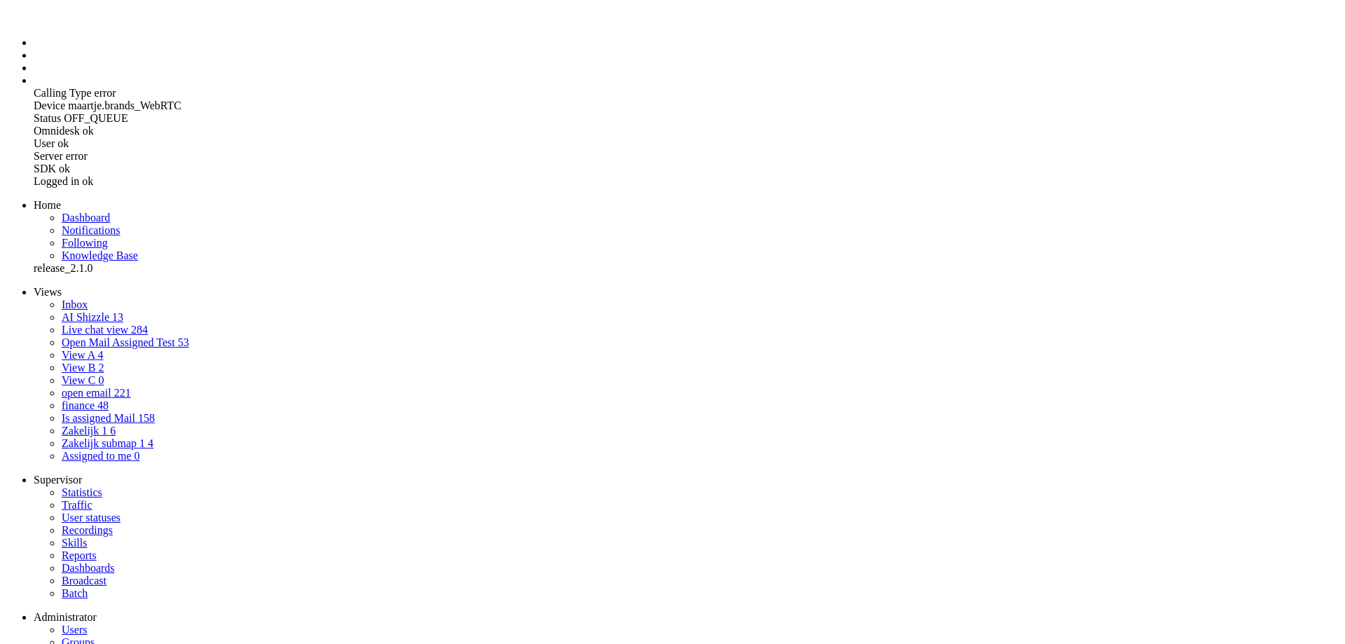
checkbox input "false"
type input "06000000"
checkbox input "false"
checkbox input "true"
checkbox input "false"
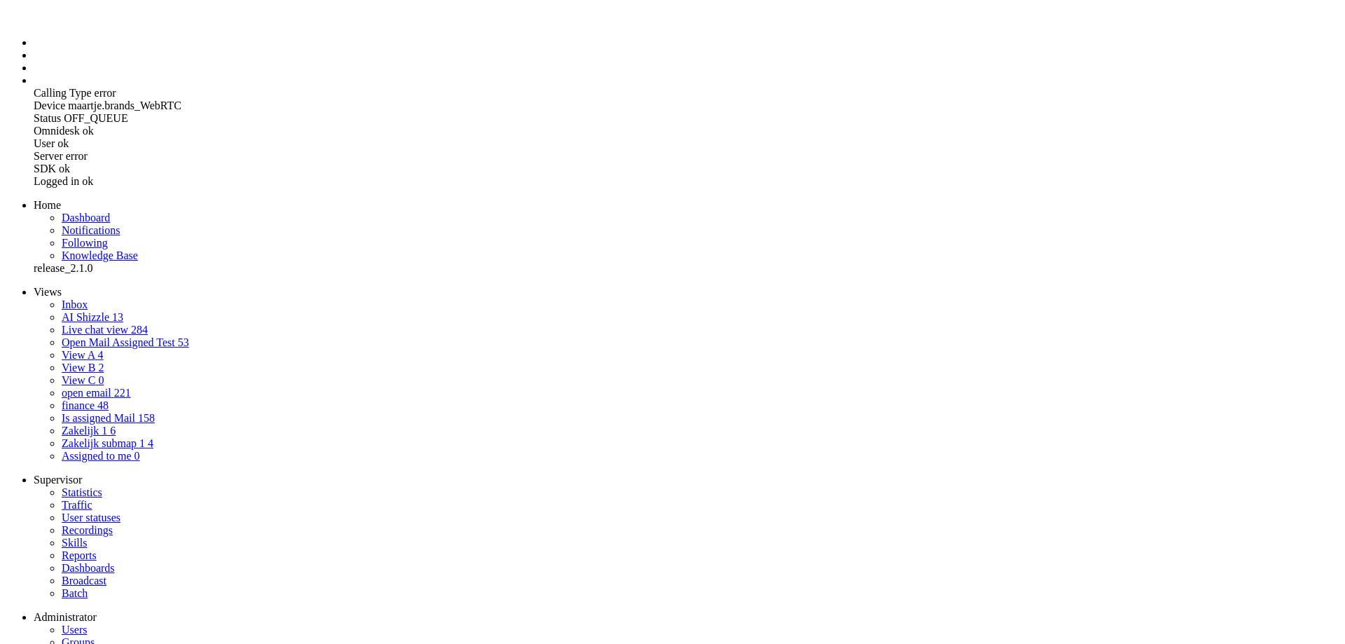
checkbox input "false"
type input "060000000"
checkbox input "false"
checkbox input "true"
checkbox input "false"
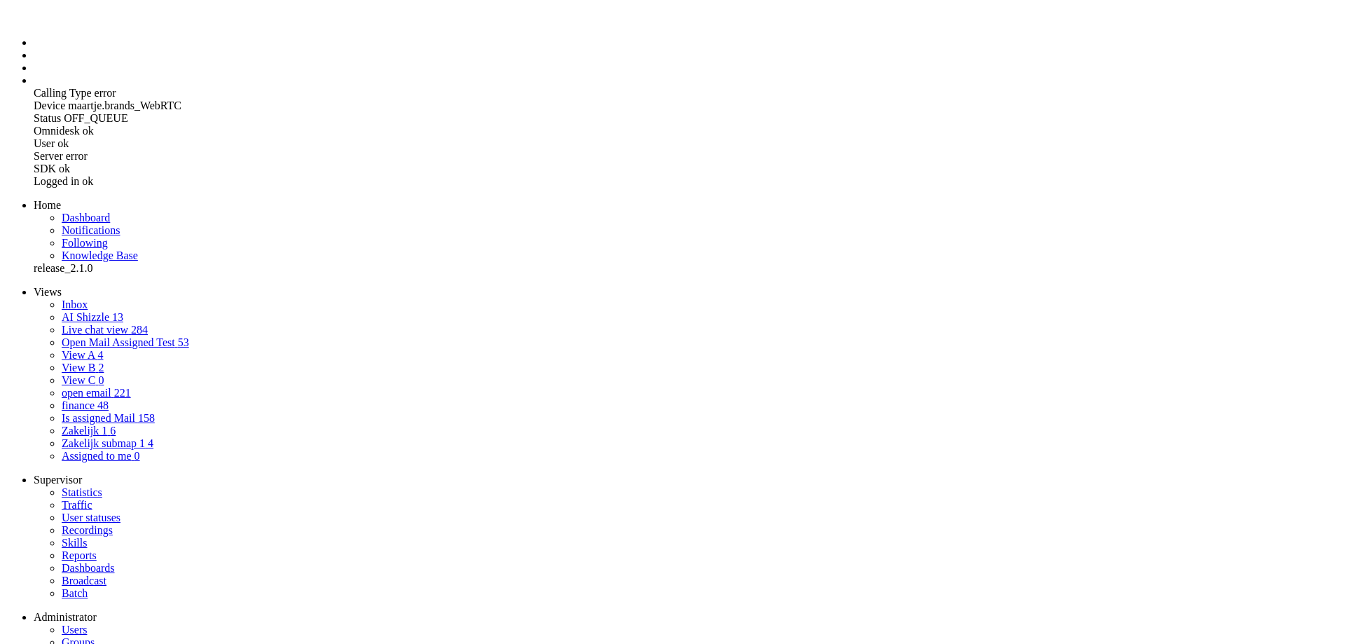
checkbox input "false"
type input "0600000000"
checkbox input "false"
checkbox input "true"
checkbox input "false"
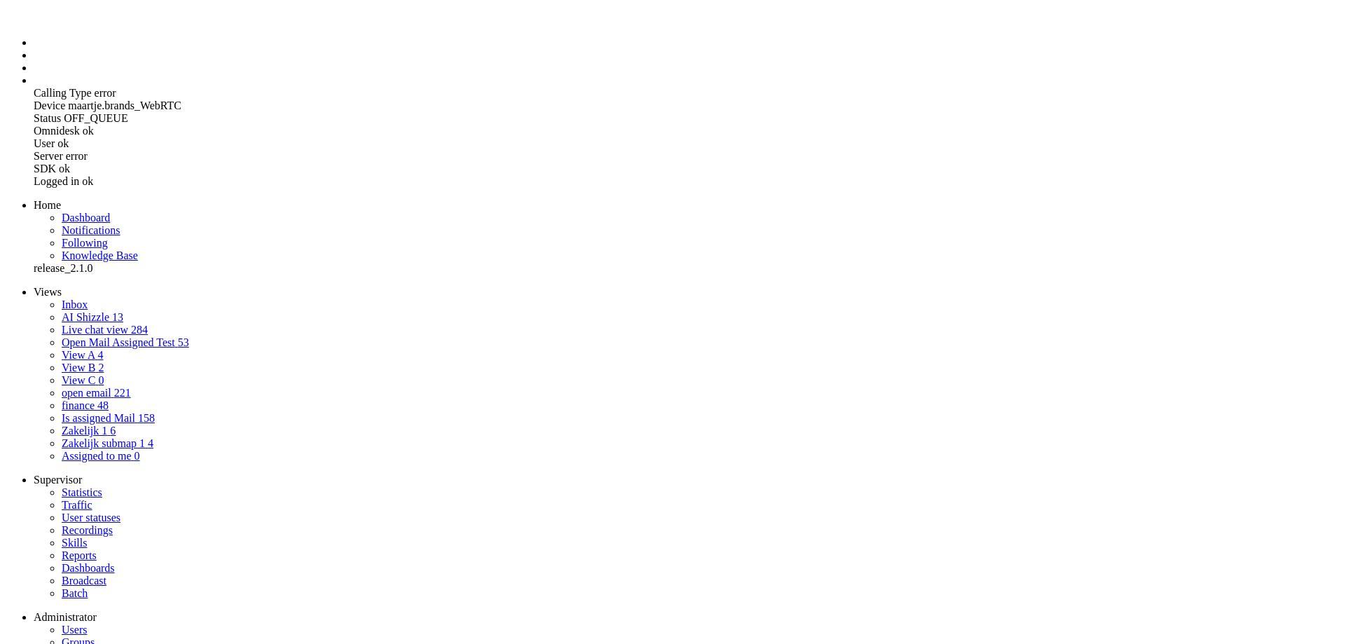
checkbox input "false"
drag, startPoint x: 353, startPoint y: 279, endPoint x: 187, endPoint y: 276, distance: 166.0
type input "0"
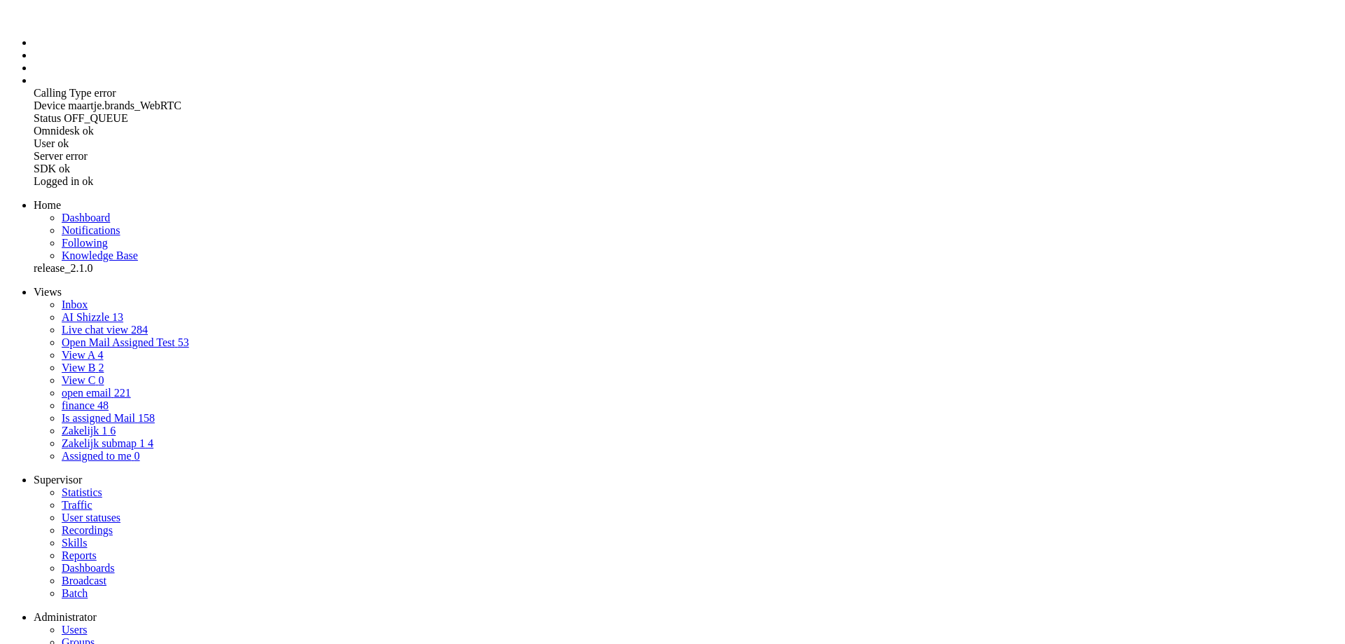
checkbox input "false"
checkbox input "true"
checkbox input "false"
type input "06"
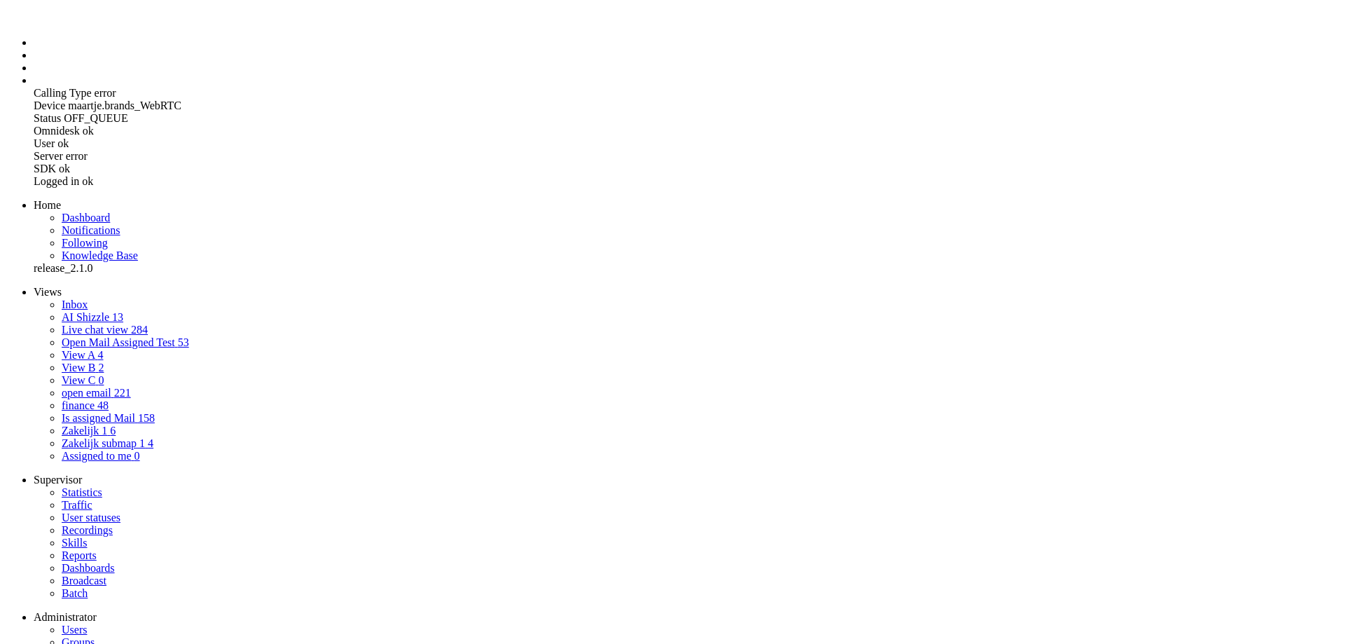
checkbox input "false"
checkbox input "true"
checkbox input "false"
type input "061"
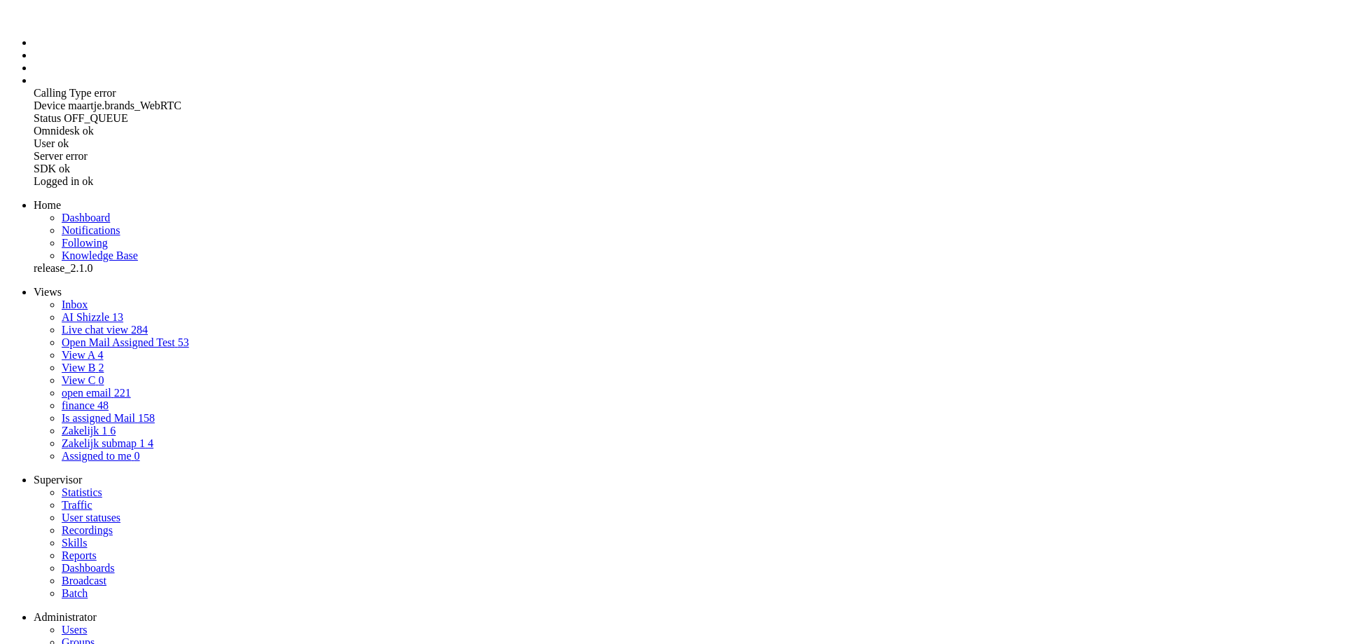
checkbox input "false"
checkbox input "true"
checkbox input "false"
type input "0611"
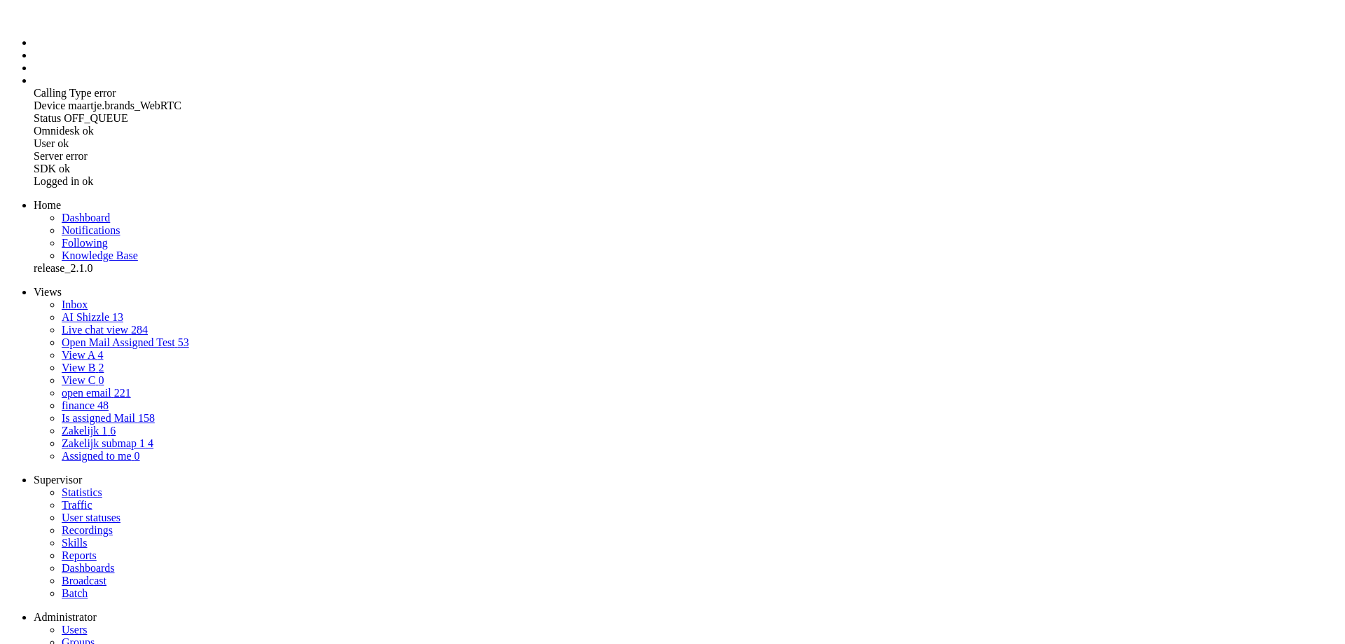
checkbox input "false"
click at [78, 623] on span "Users" at bounding box center [74, 629] width 25 height 12
drag, startPoint x: 352, startPoint y: 291, endPoint x: 27, endPoint y: 265, distance: 326.0
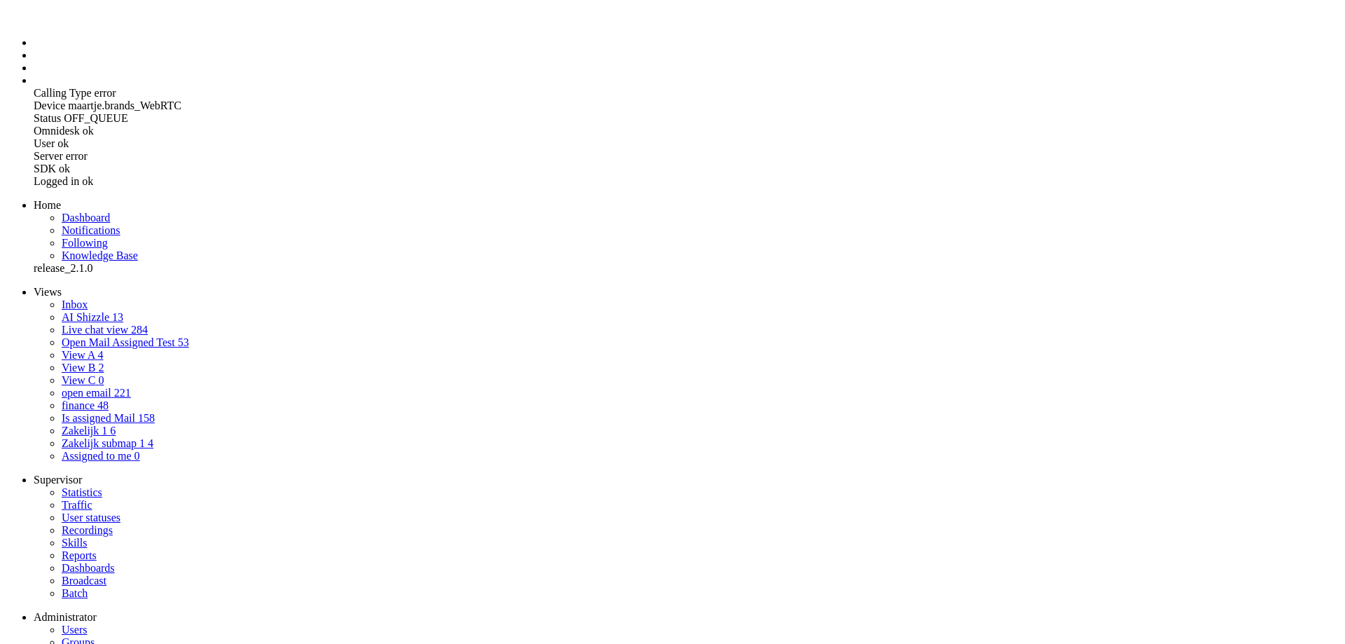
drag, startPoint x: 671, startPoint y: 156, endPoint x: 638, endPoint y: 160, distance: 33.2
click at [82, 623] on span "Users" at bounding box center [74, 629] width 25 height 12
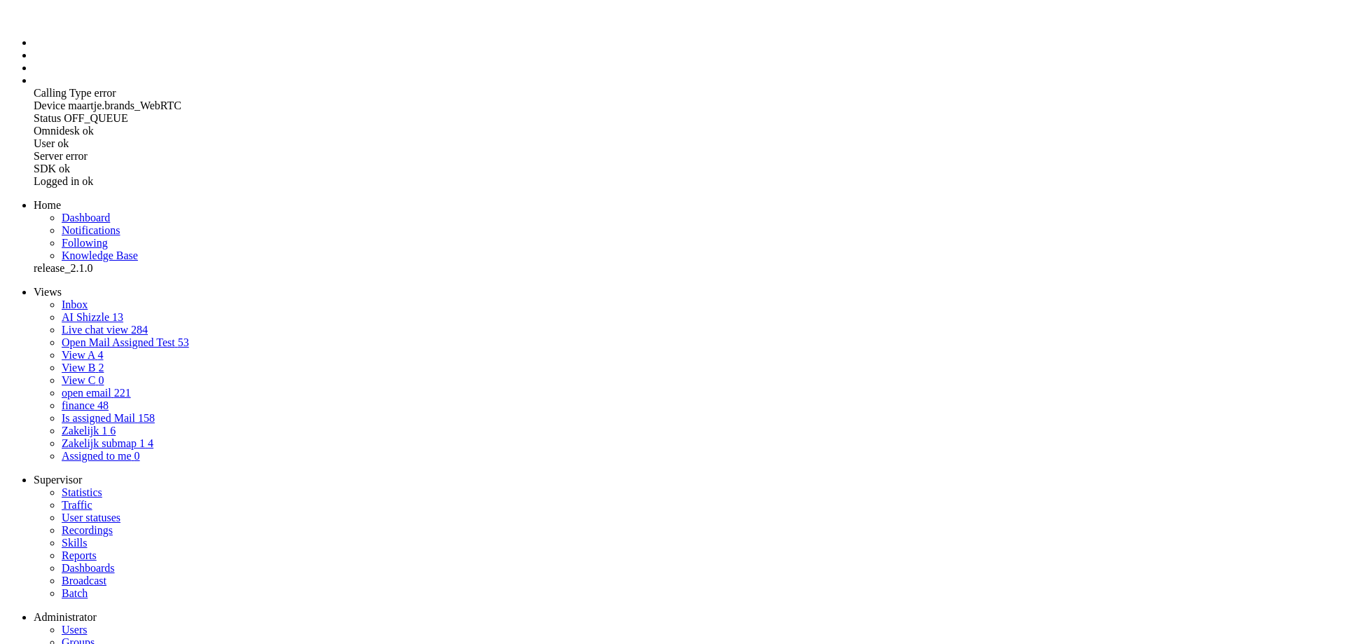
drag, startPoint x: 358, startPoint y: 83, endPoint x: 69, endPoint y: 59, distance: 290.2
paste input "[EMAIL_ADDRESS][PERSON_NAME][DOMAIN_NAME]"
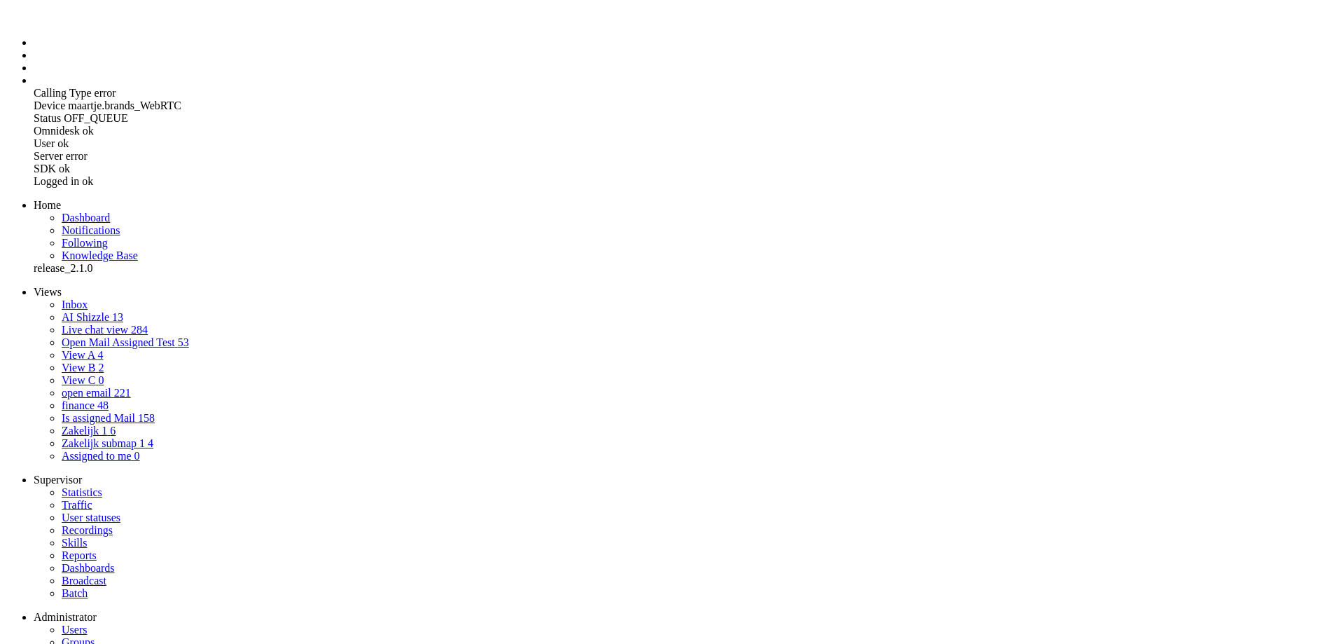
drag, startPoint x: 312, startPoint y: 160, endPoint x: 239, endPoint y: 156, distance: 73.0
paste input "Wytze"
